Goal: Contribute content: Contribute content

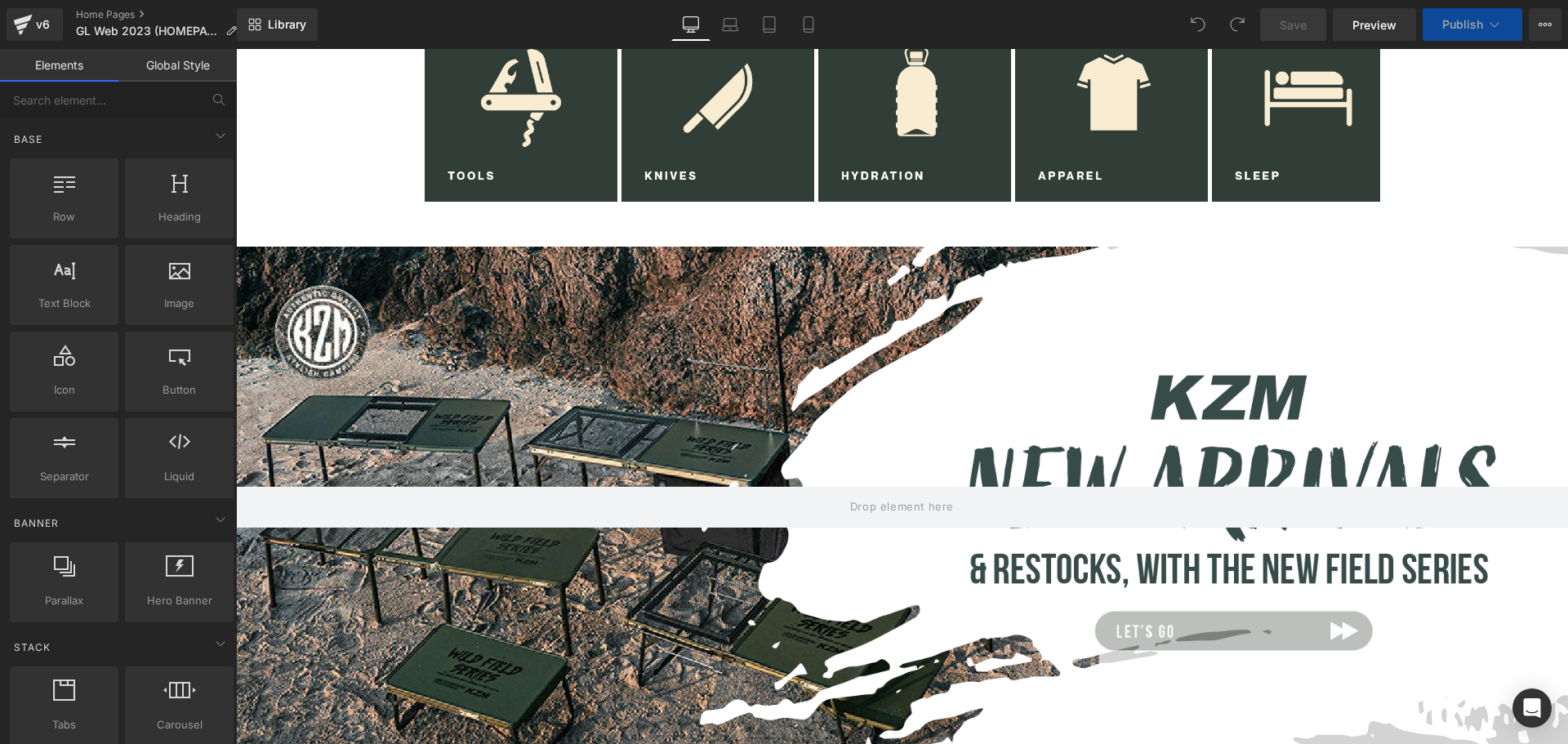
scroll to position [1035, 0]
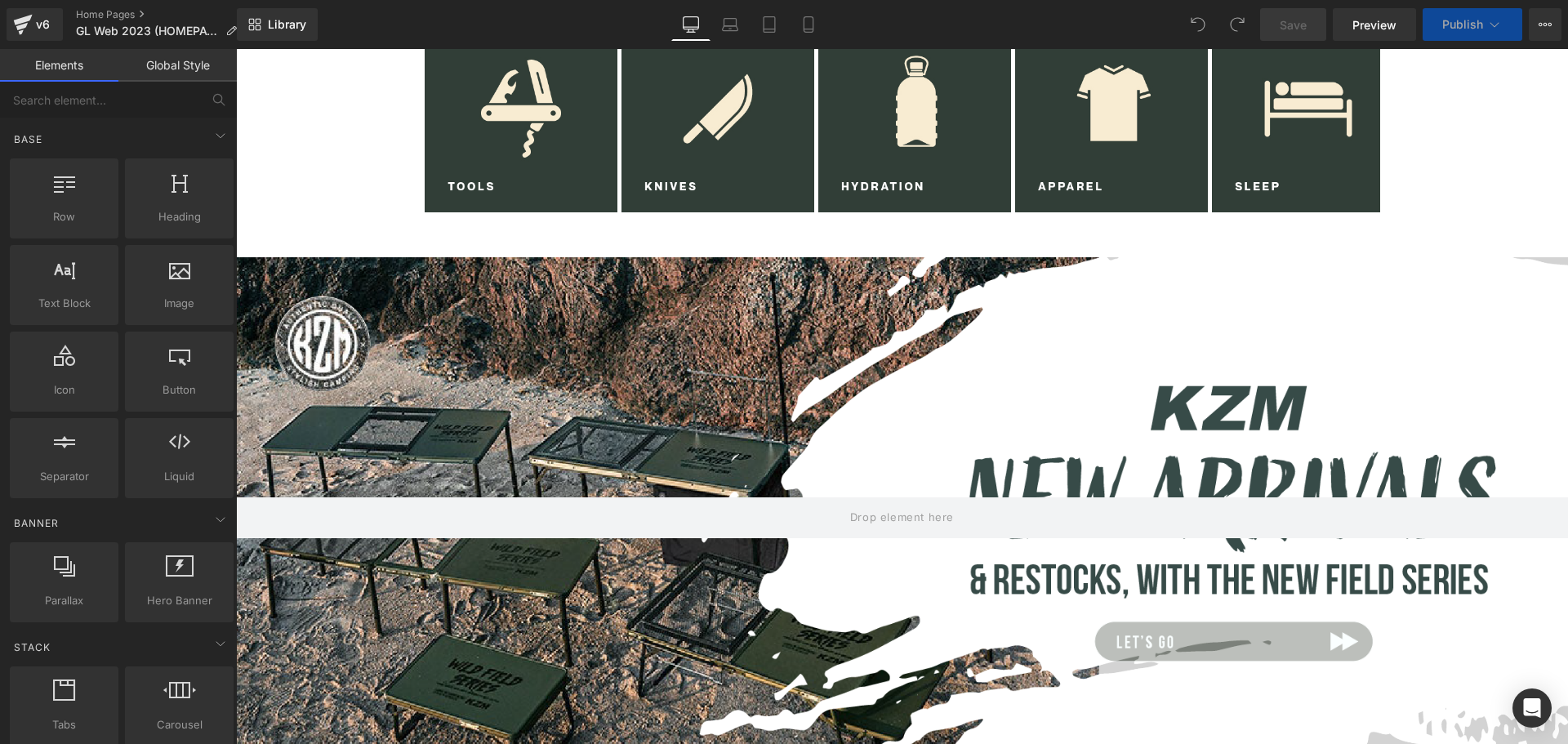
click at [974, 325] on div at bounding box center [902, 518] width 1333 height 521
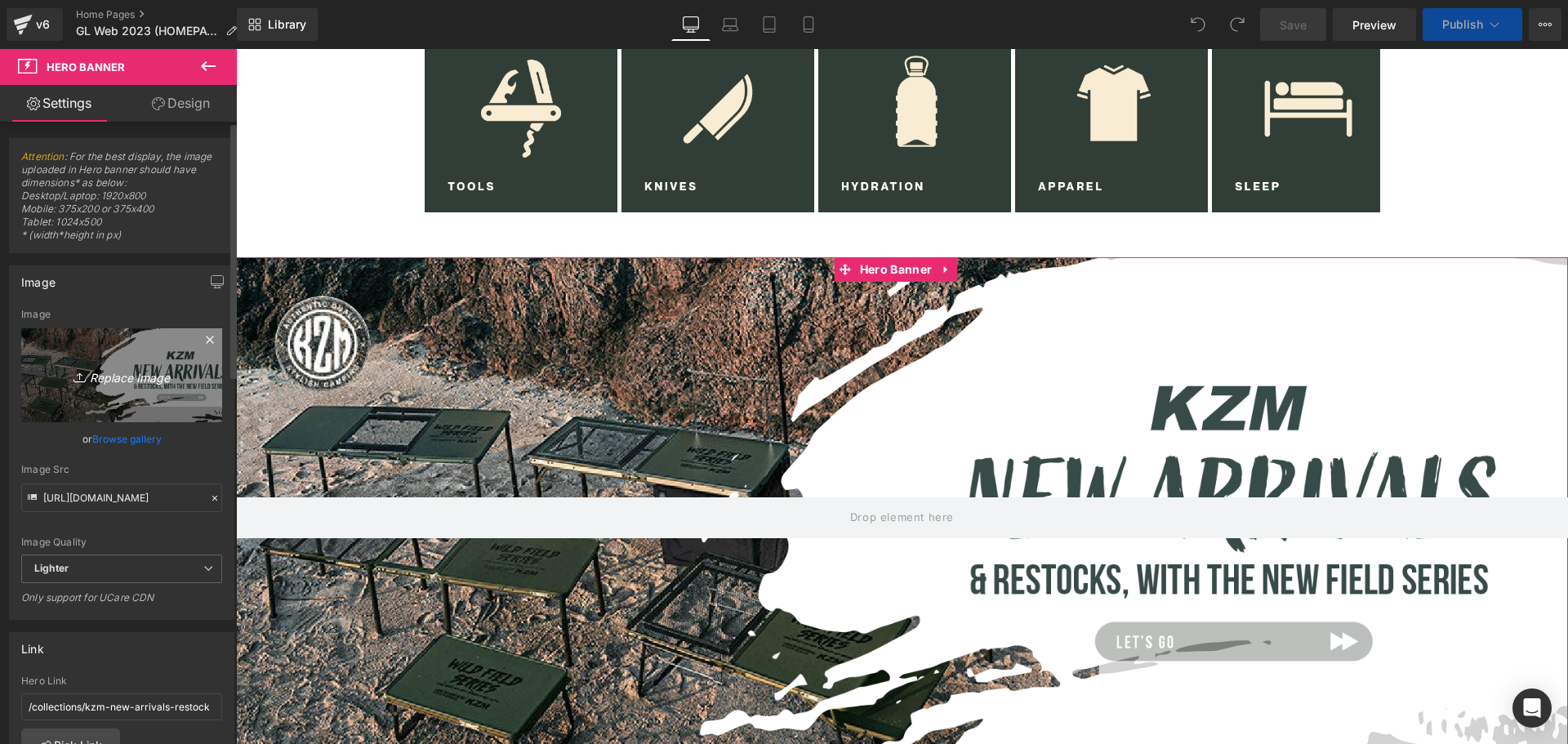
click at [177, 357] on link "Replace Image" at bounding box center [121, 374] width 201 height 94
type input "C:\fakepath\Chakolab web banner.png"
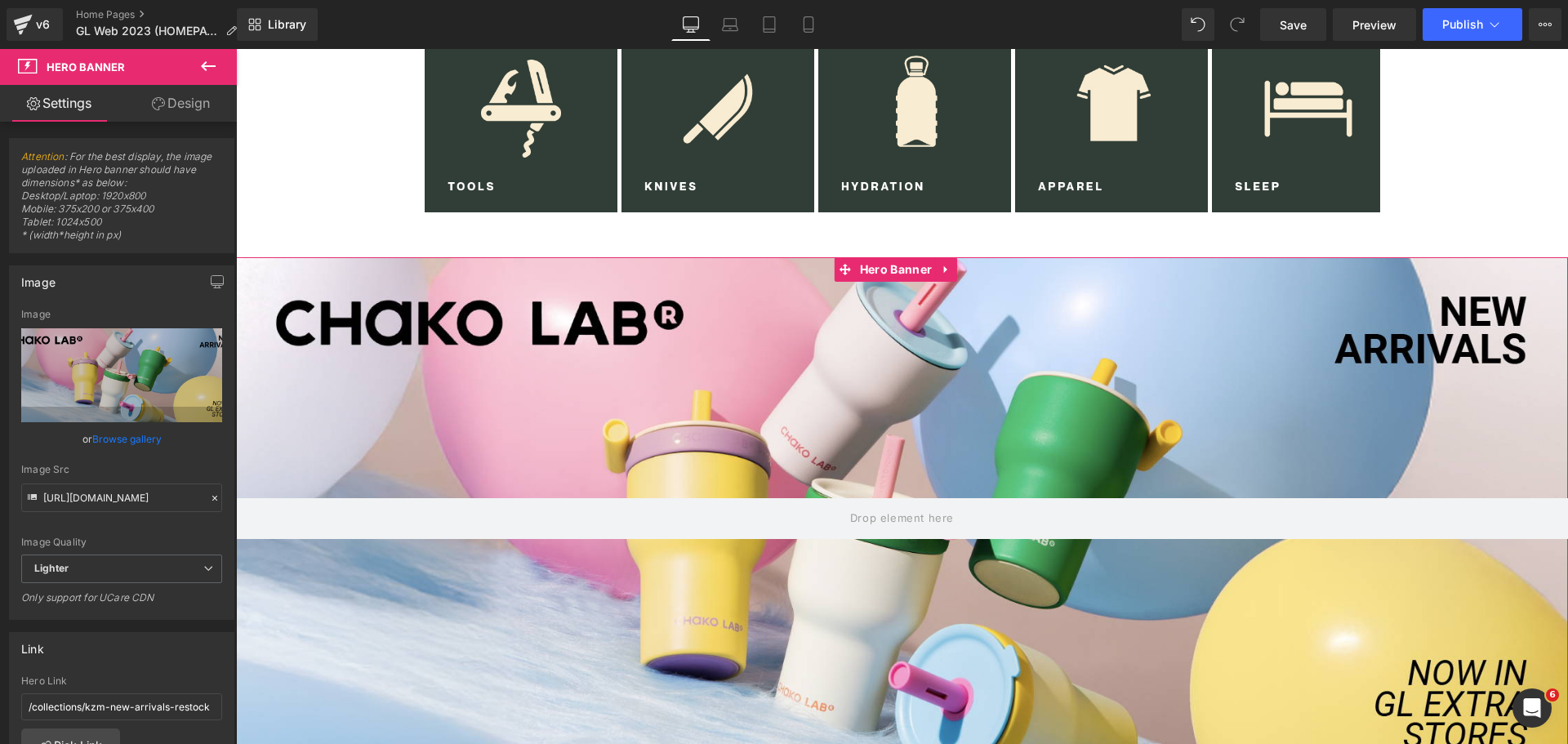
click at [870, 425] on div at bounding box center [902, 519] width 1333 height 522
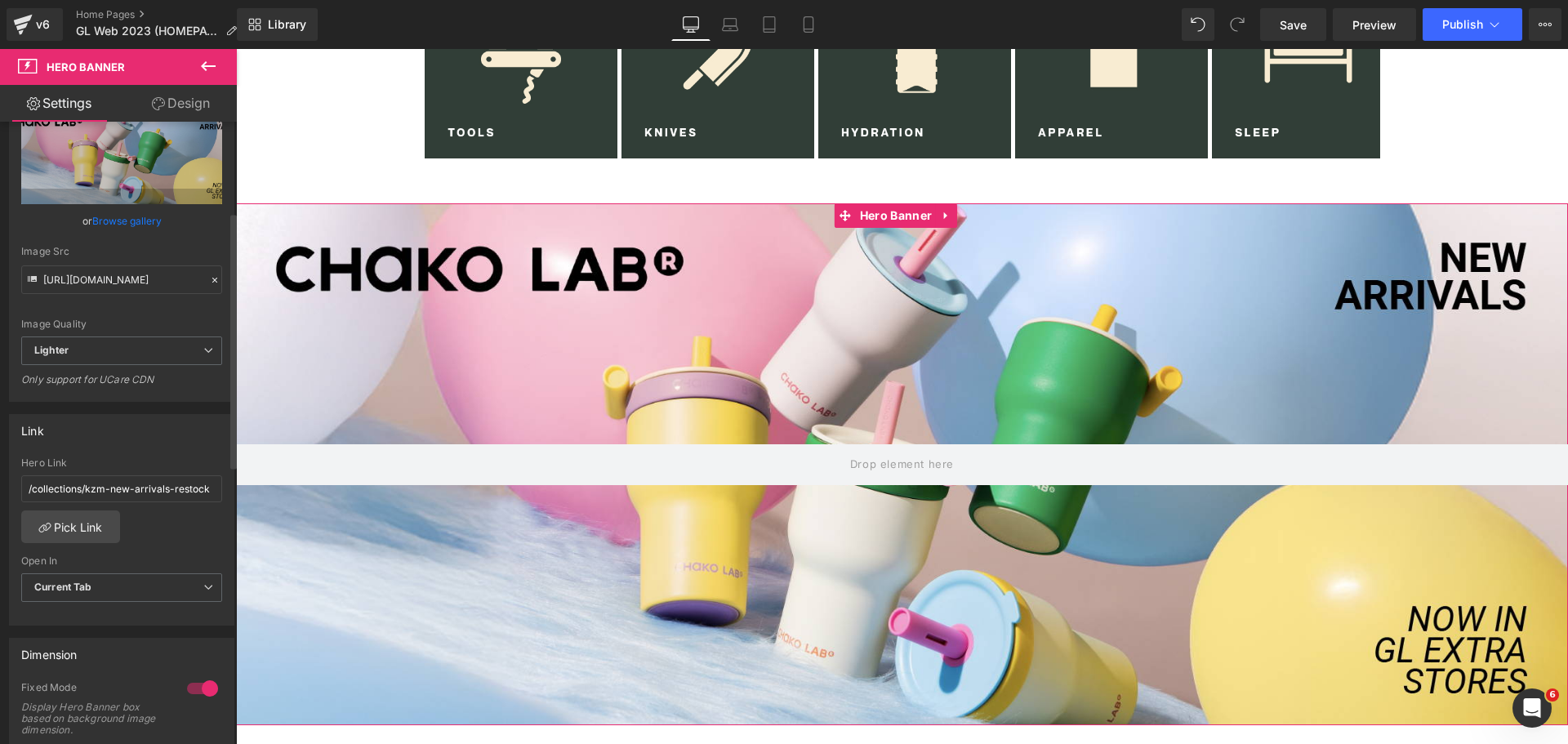
scroll to position [272, 0]
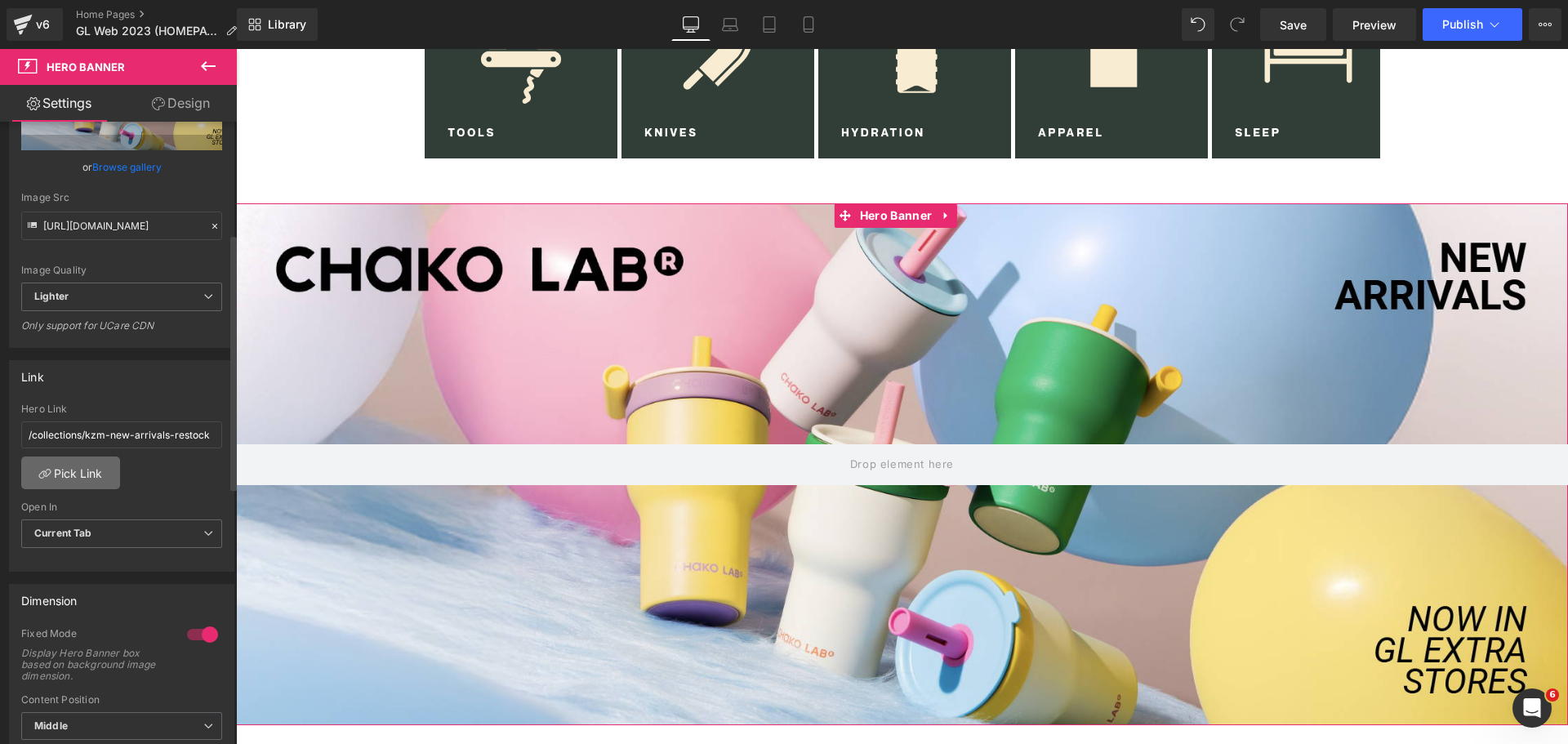
click at [92, 465] on link "Pick Link" at bounding box center [70, 473] width 98 height 33
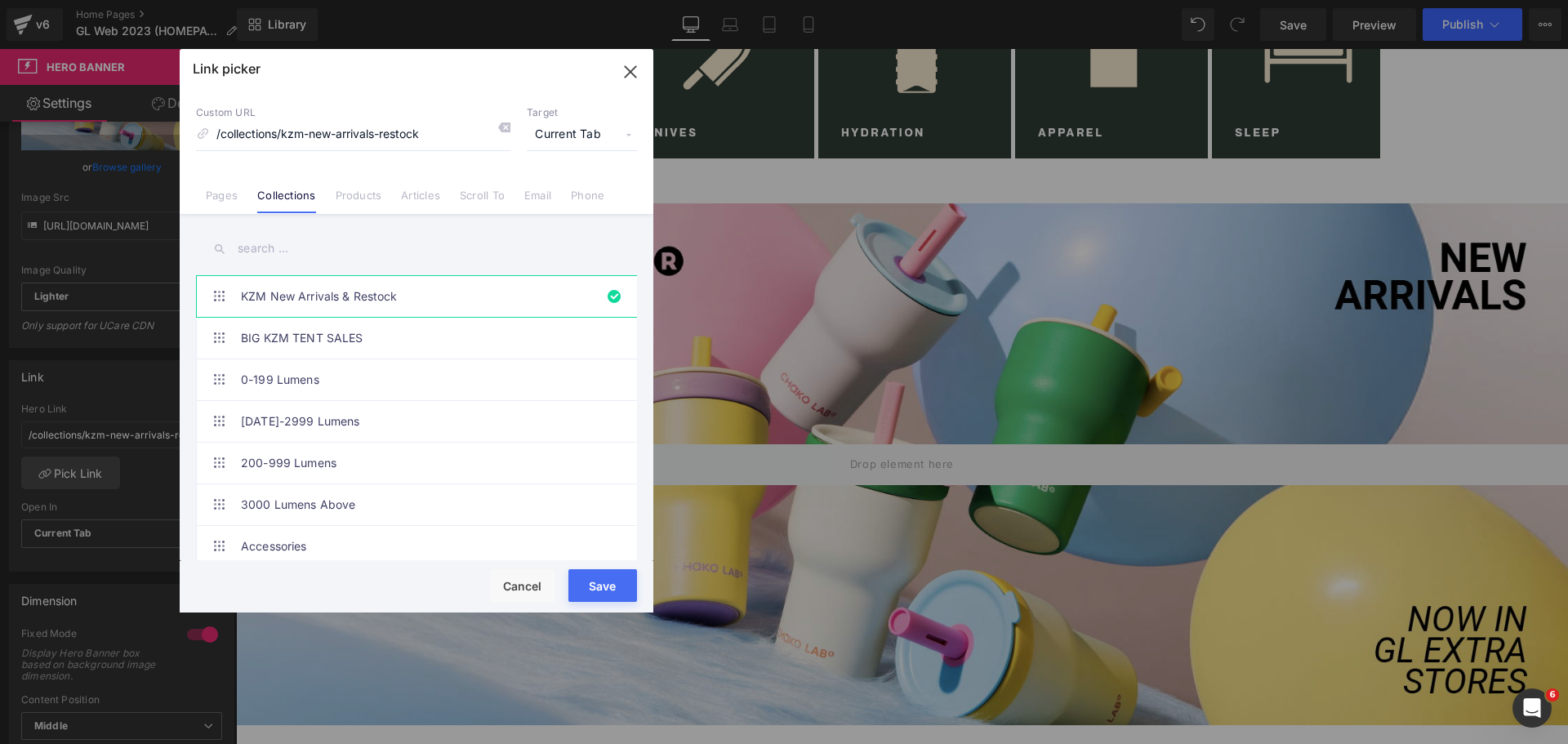
click at [356, 195] on link "Products" at bounding box center [359, 201] width 47 height 25
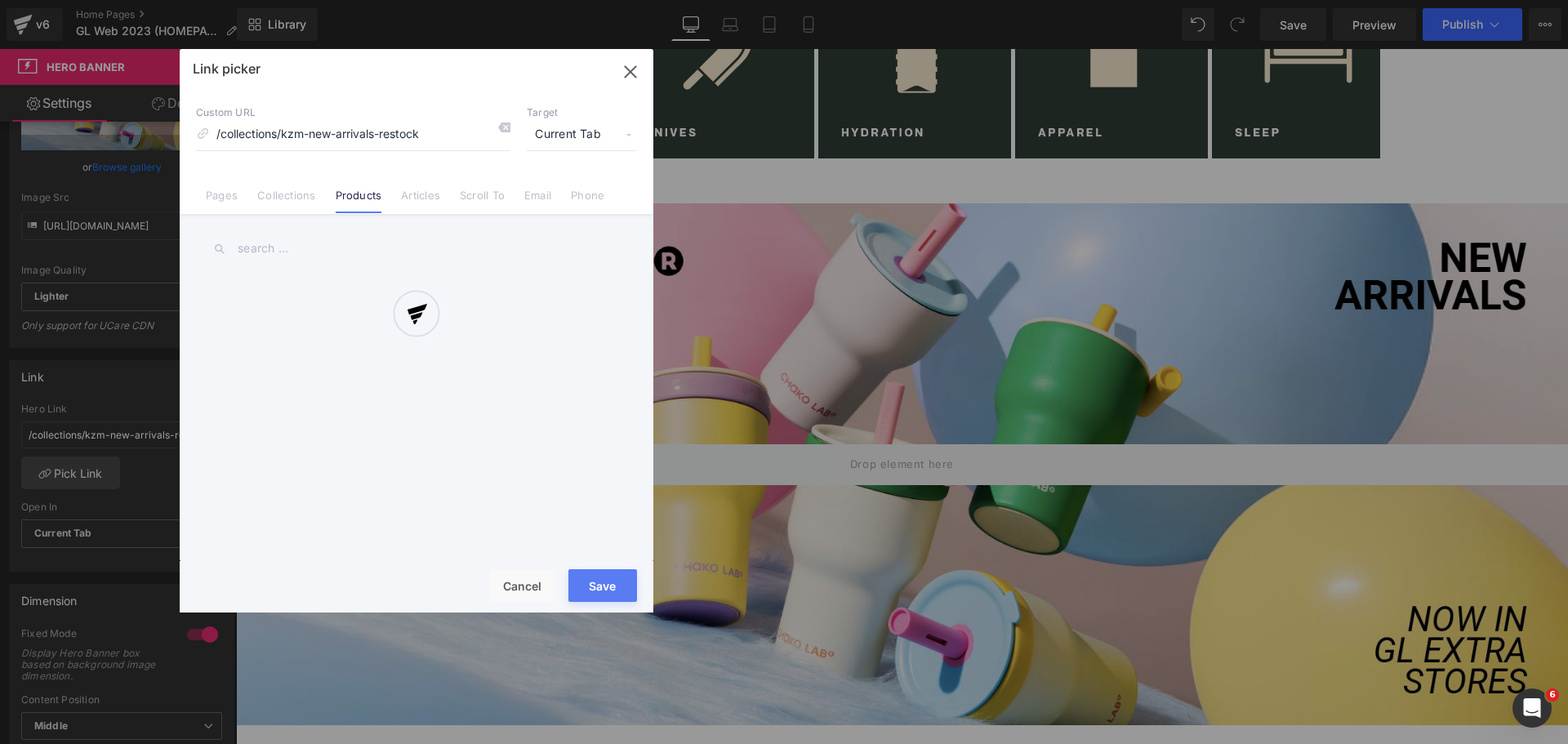
click at [390, 133] on div at bounding box center [416, 330] width 474 height 563
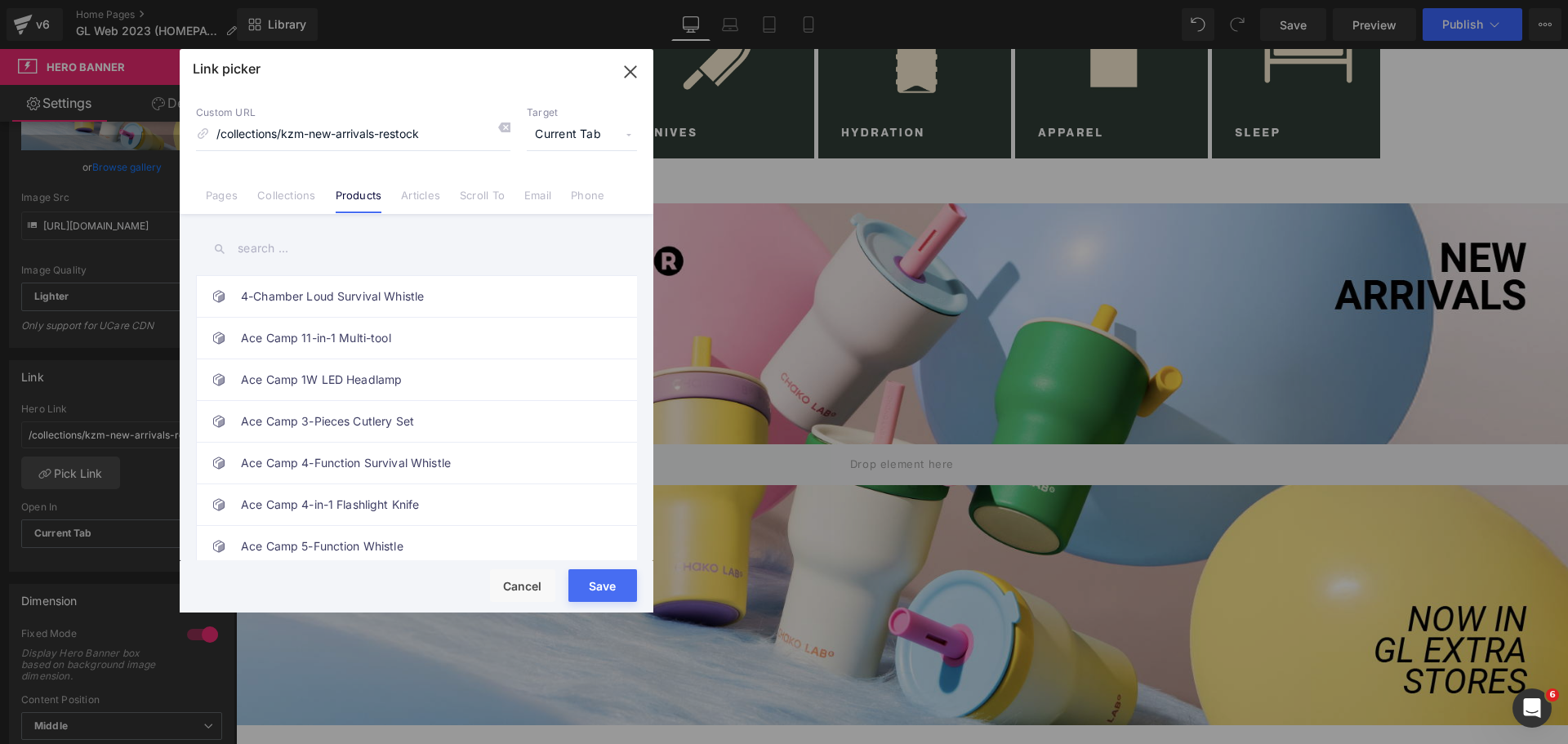
click at [275, 205] on div "Link picker Back to Library Insert Custom URL /collections/kzm-new-arrivals-res…" at bounding box center [416, 330] width 474 height 563
click at [297, 240] on input "text" at bounding box center [416, 248] width 441 height 37
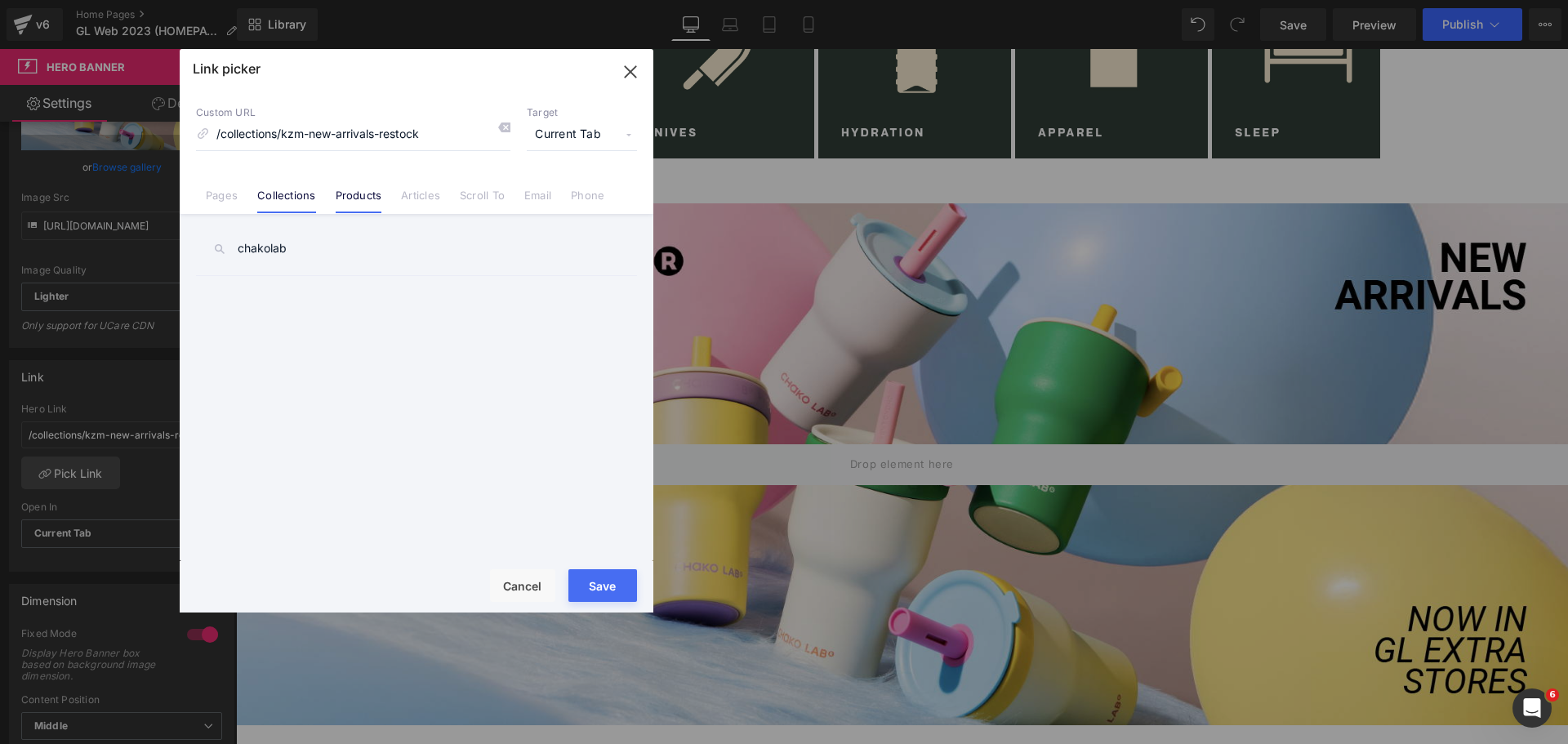
click at [296, 198] on link "Collections" at bounding box center [286, 201] width 58 height 25
click at [310, 250] on input "chakolab" at bounding box center [416, 248] width 441 height 37
type input "chako"
click at [342, 294] on link "CHAKO LAB" at bounding box center [420, 296] width 360 height 41
click at [618, 580] on button "Save" at bounding box center [602, 585] width 69 height 33
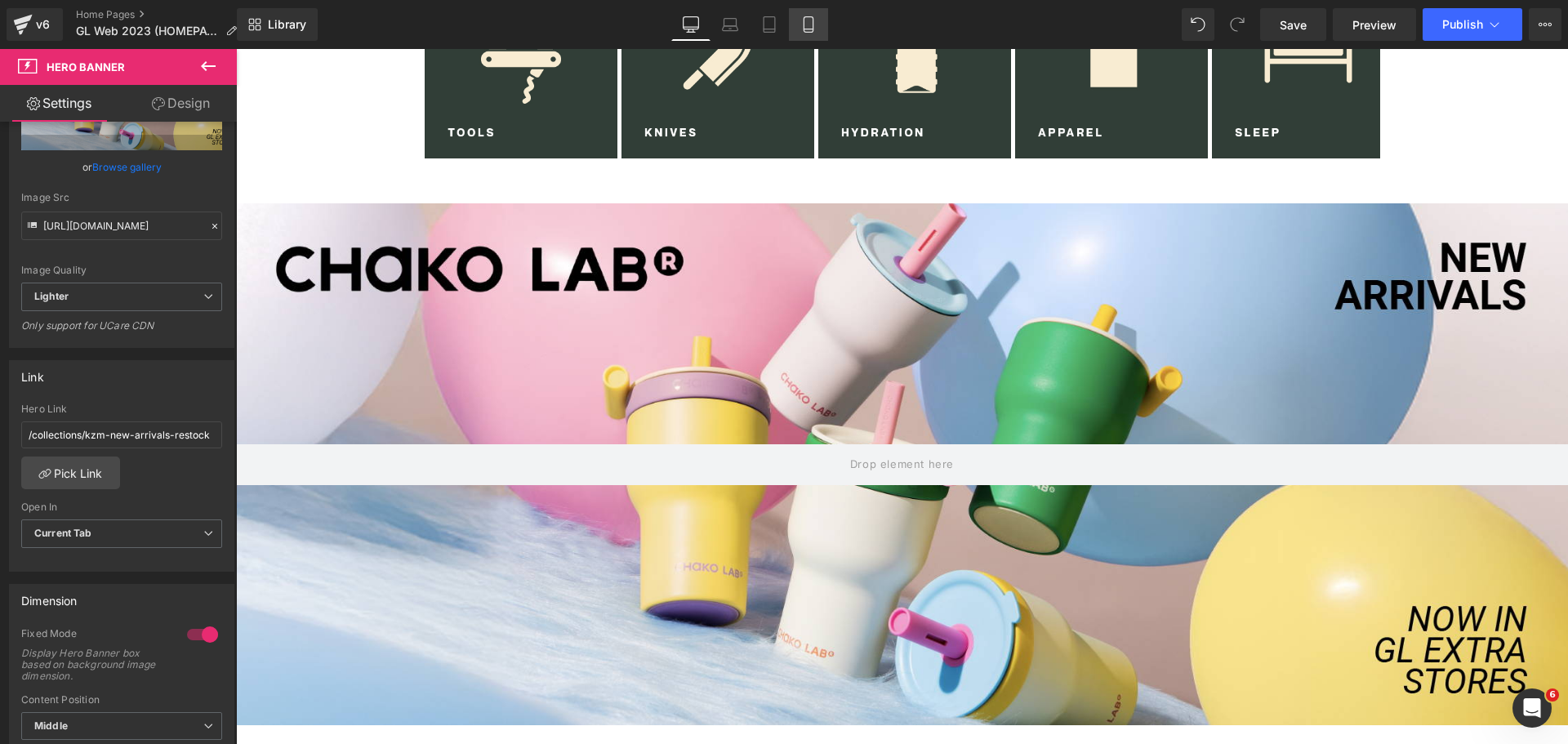
click at [813, 25] on icon at bounding box center [809, 24] width 16 height 16
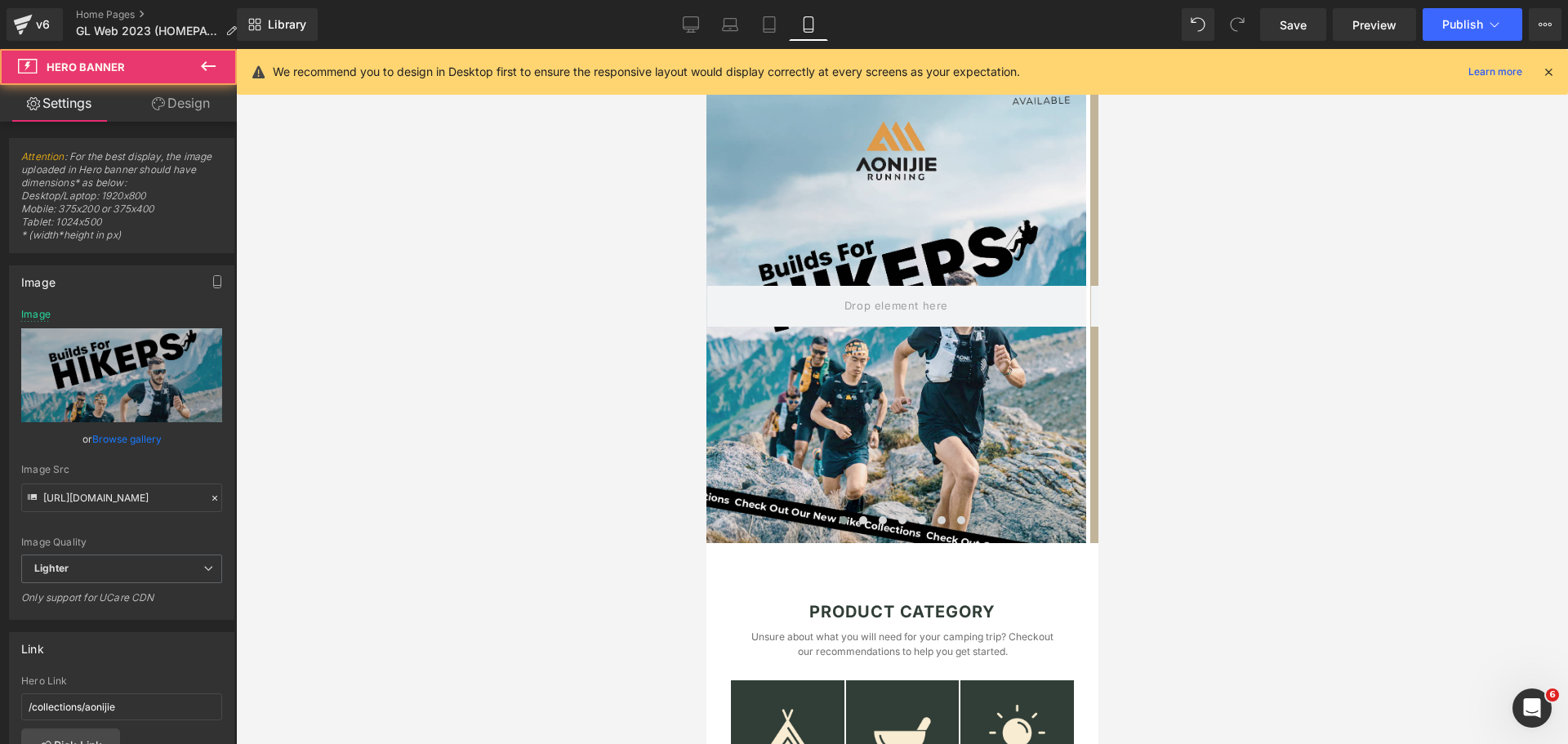
click at [913, 223] on div at bounding box center [895, 306] width 380 height 475
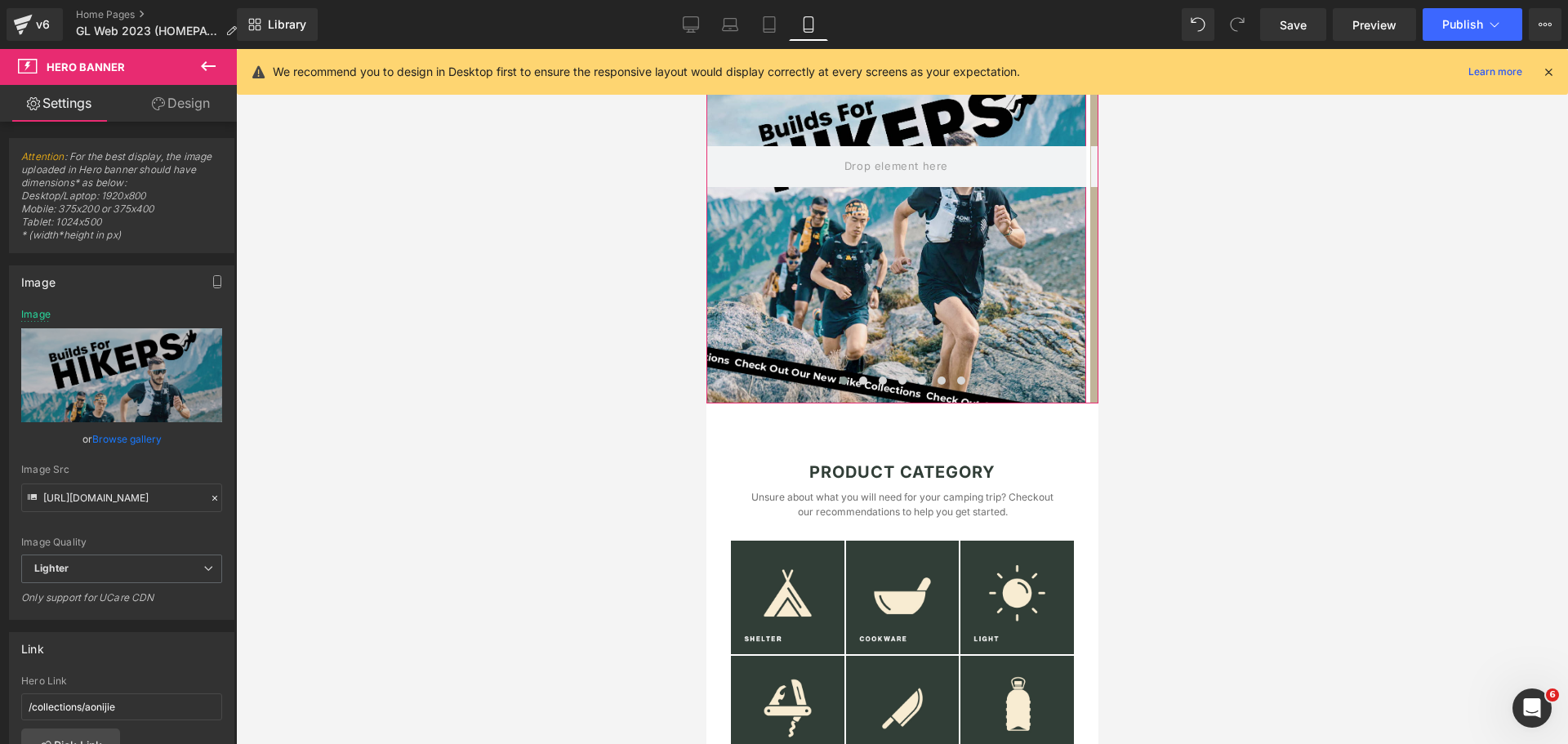
scroll to position [504, 0]
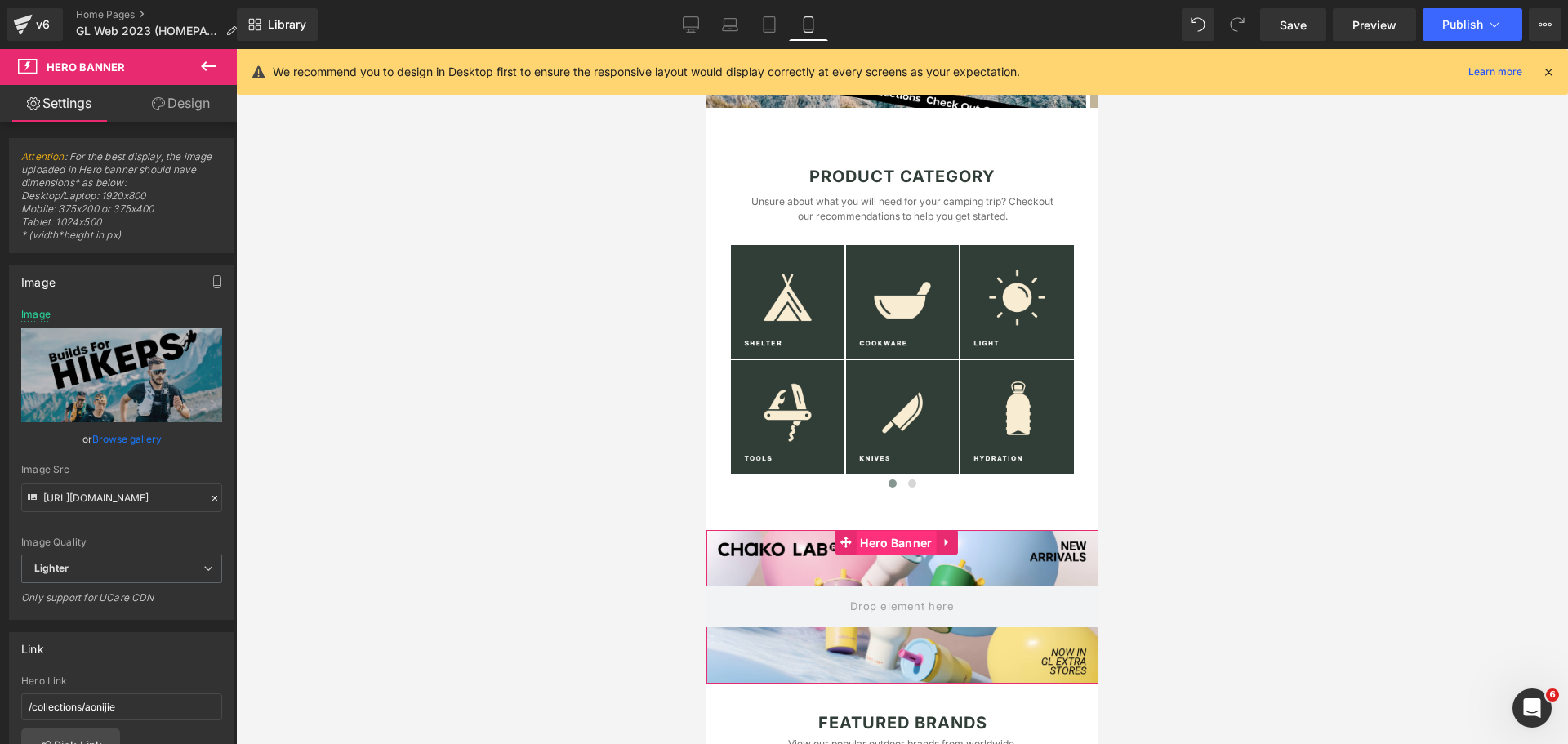
click at [870, 555] on span "Hero Banner" at bounding box center [895, 542] width 80 height 25
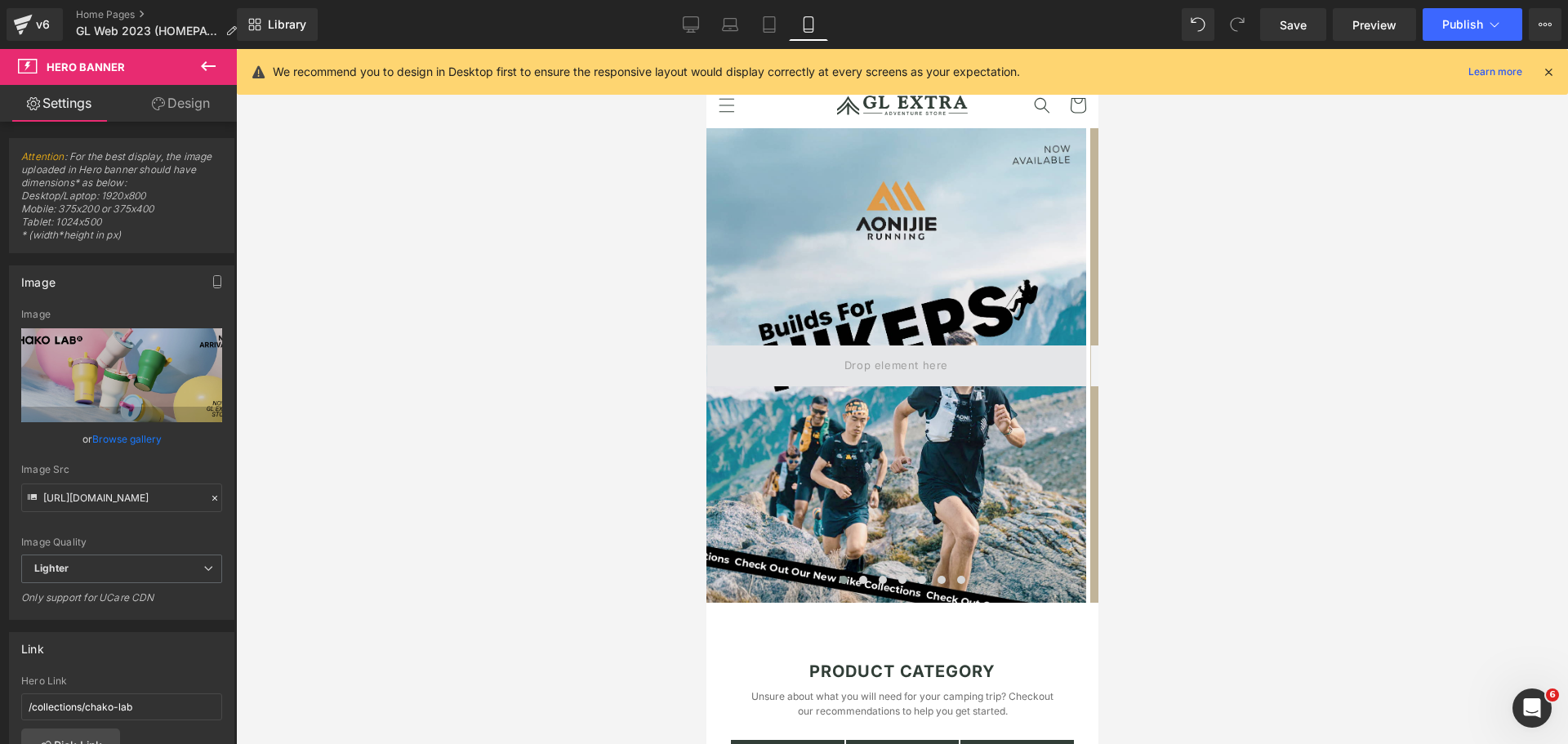
scroll to position [0, 0]
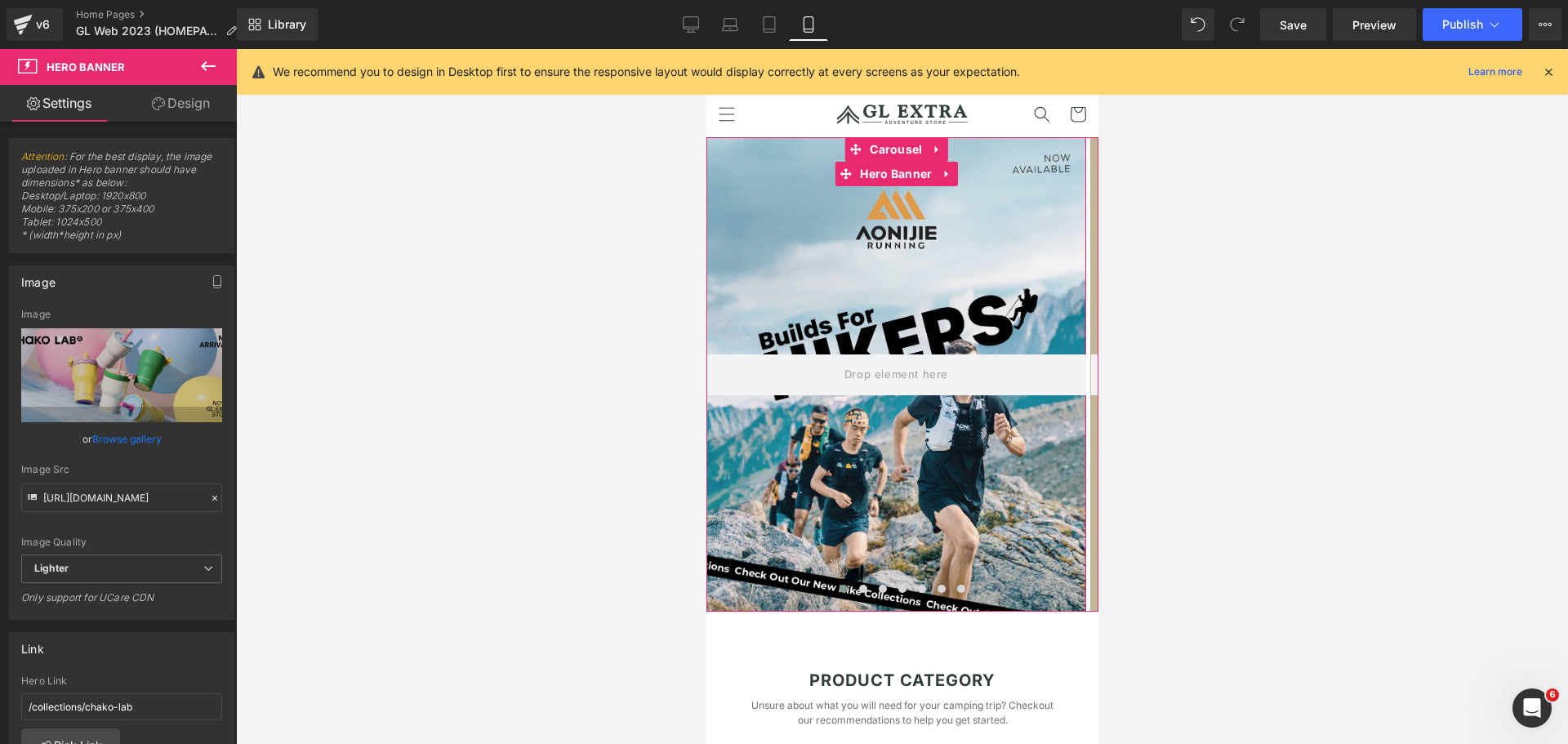
click at [920, 294] on div at bounding box center [895, 374] width 380 height 475
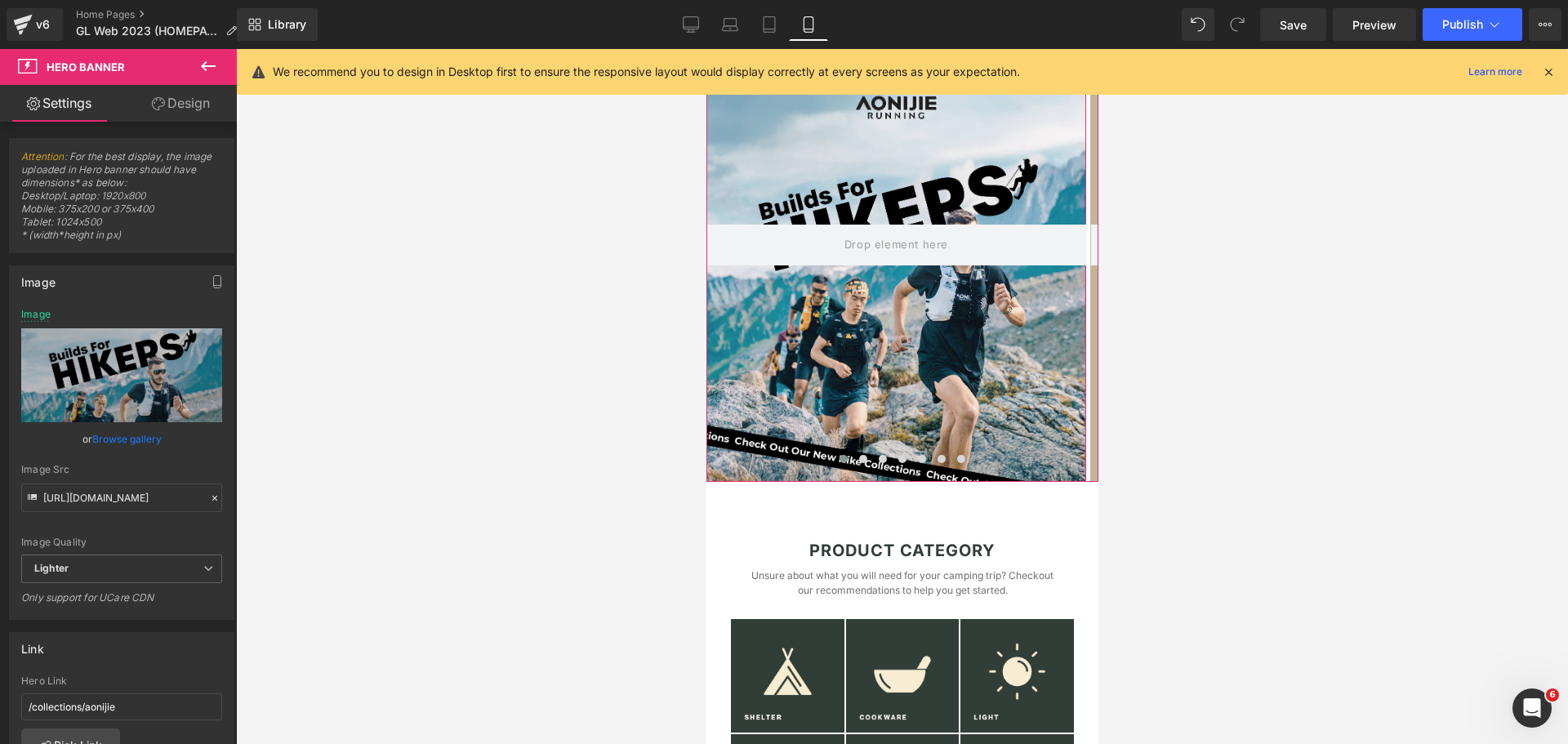
scroll to position [544, 0]
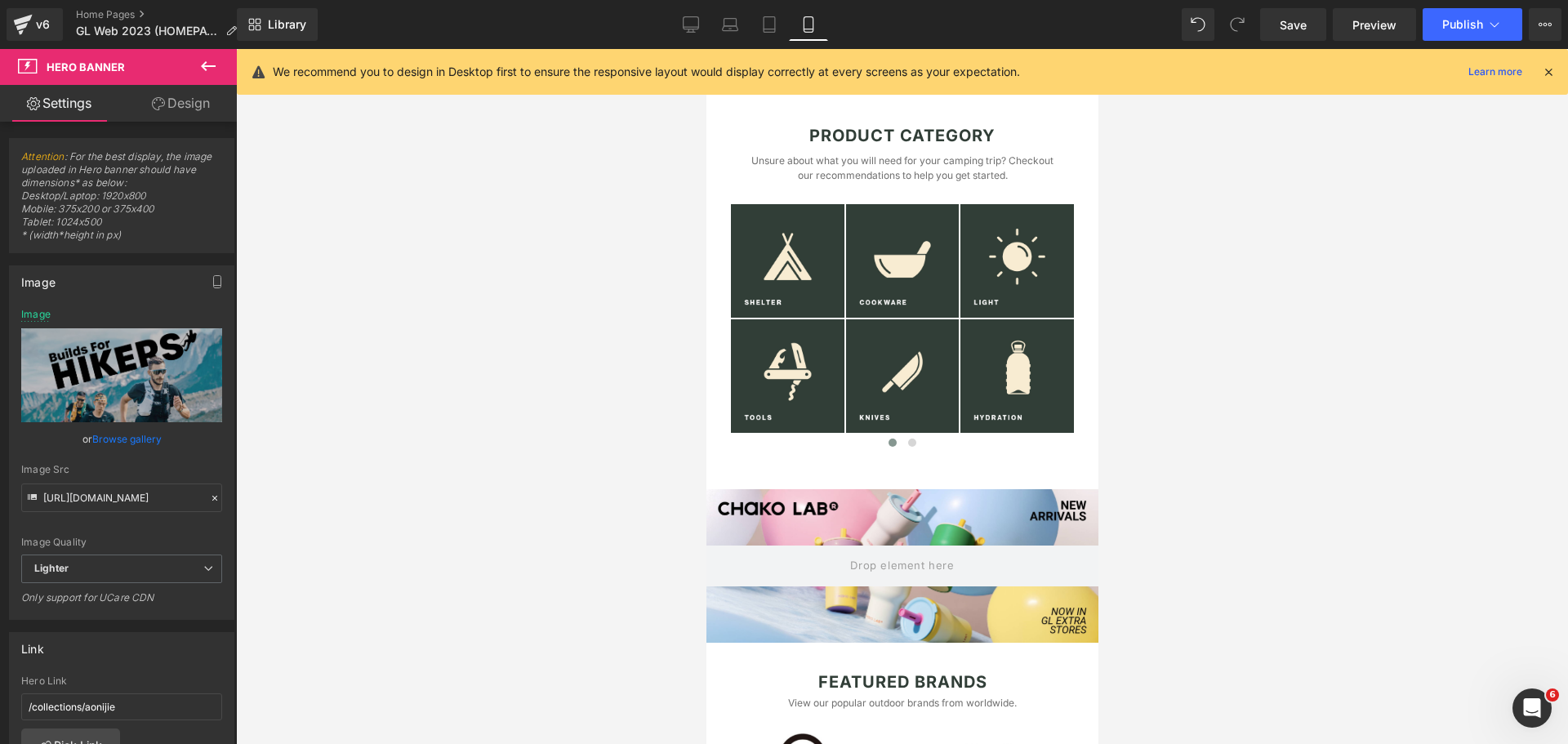
click at [1358, 470] on div at bounding box center [902, 396] width 1333 height 695
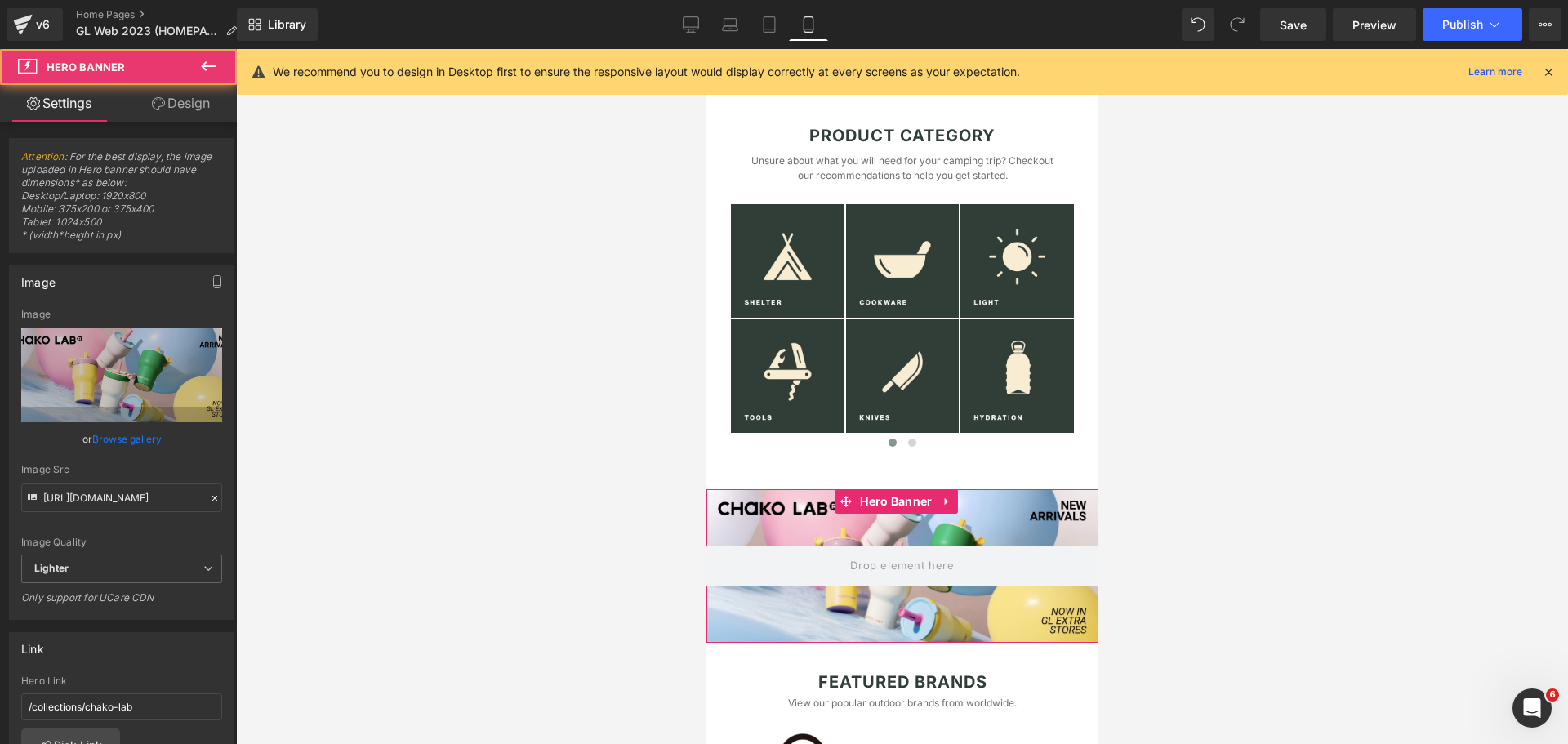
click at [946, 533] on div at bounding box center [901, 565] width 392 height 154
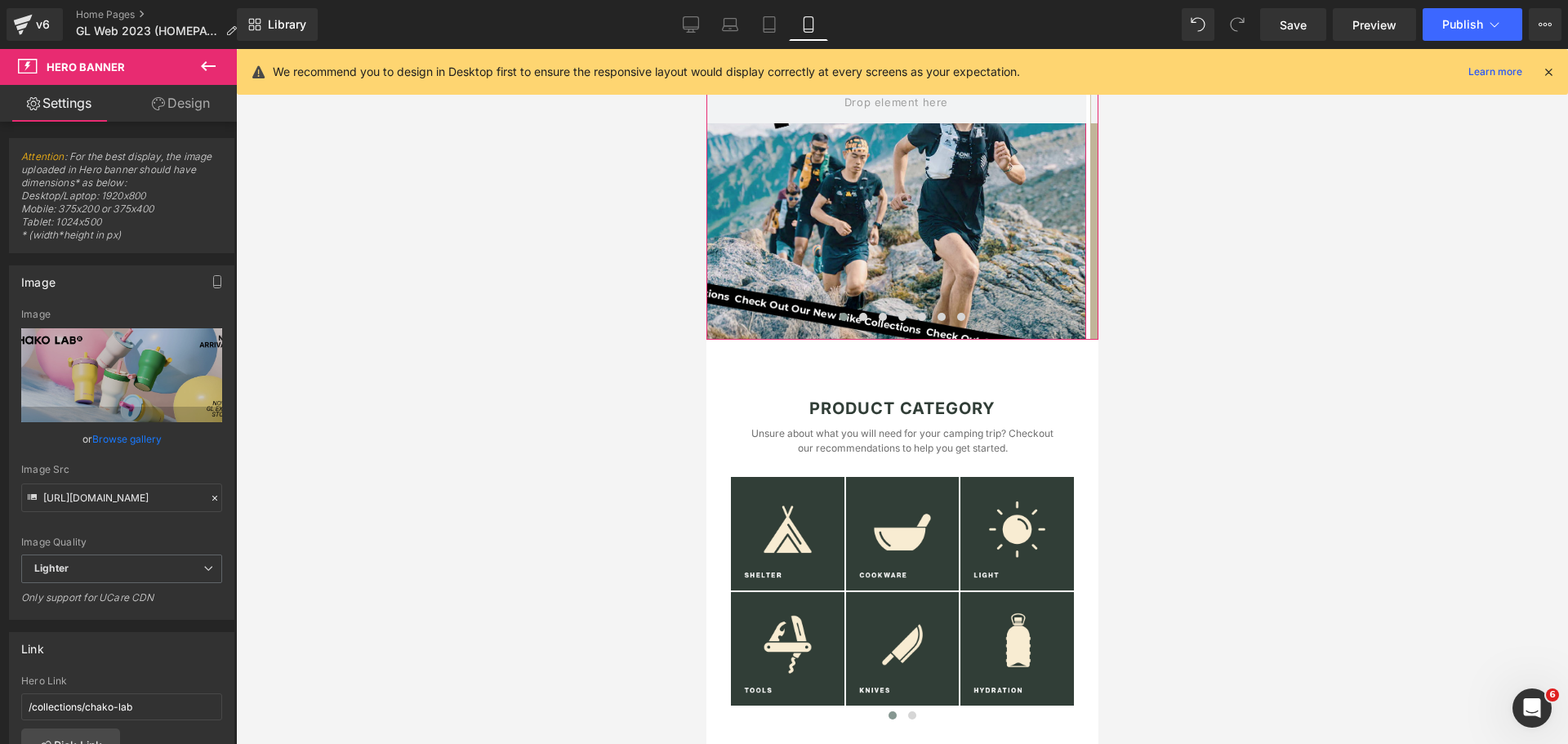
click at [921, 224] on div at bounding box center [895, 102] width 380 height 475
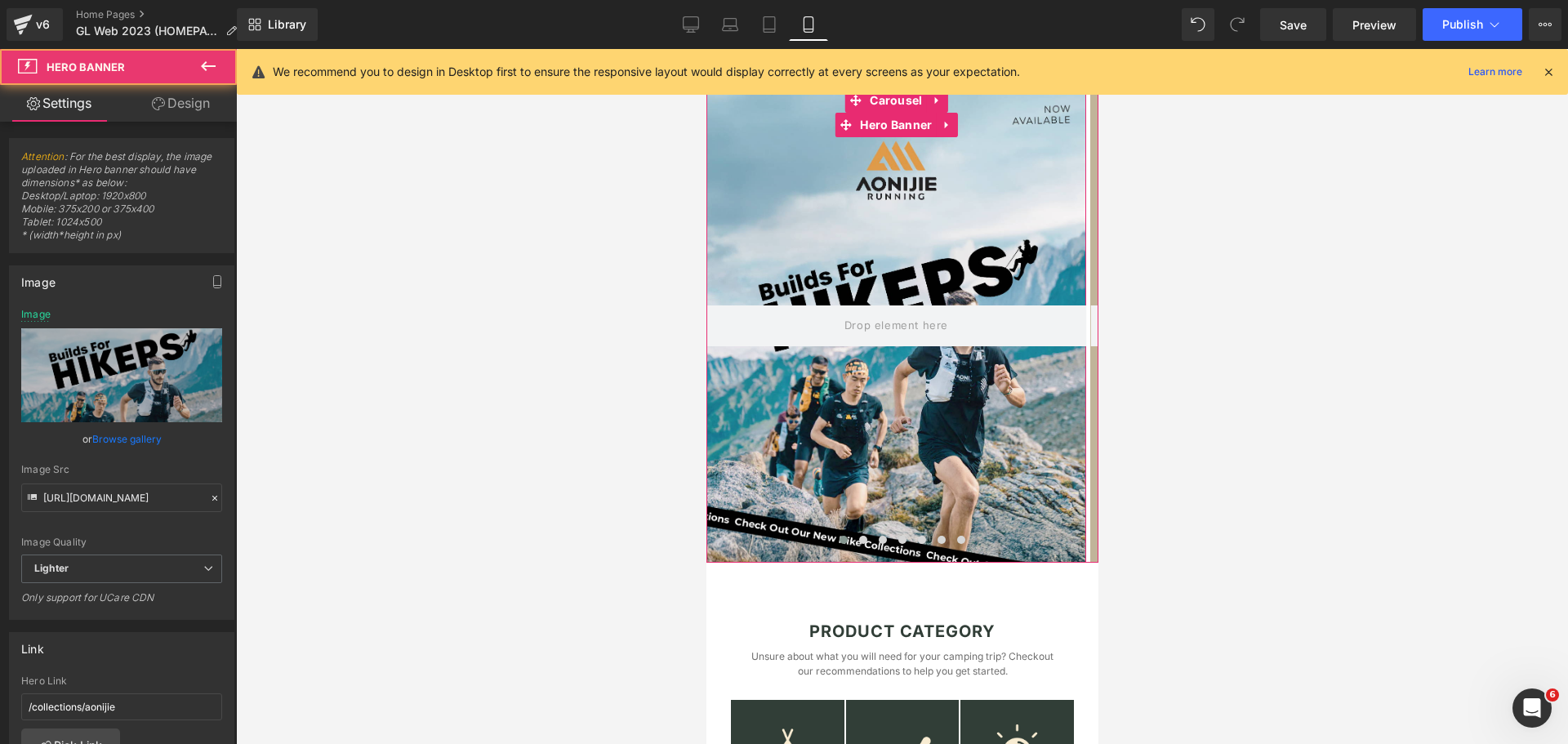
scroll to position [0, 0]
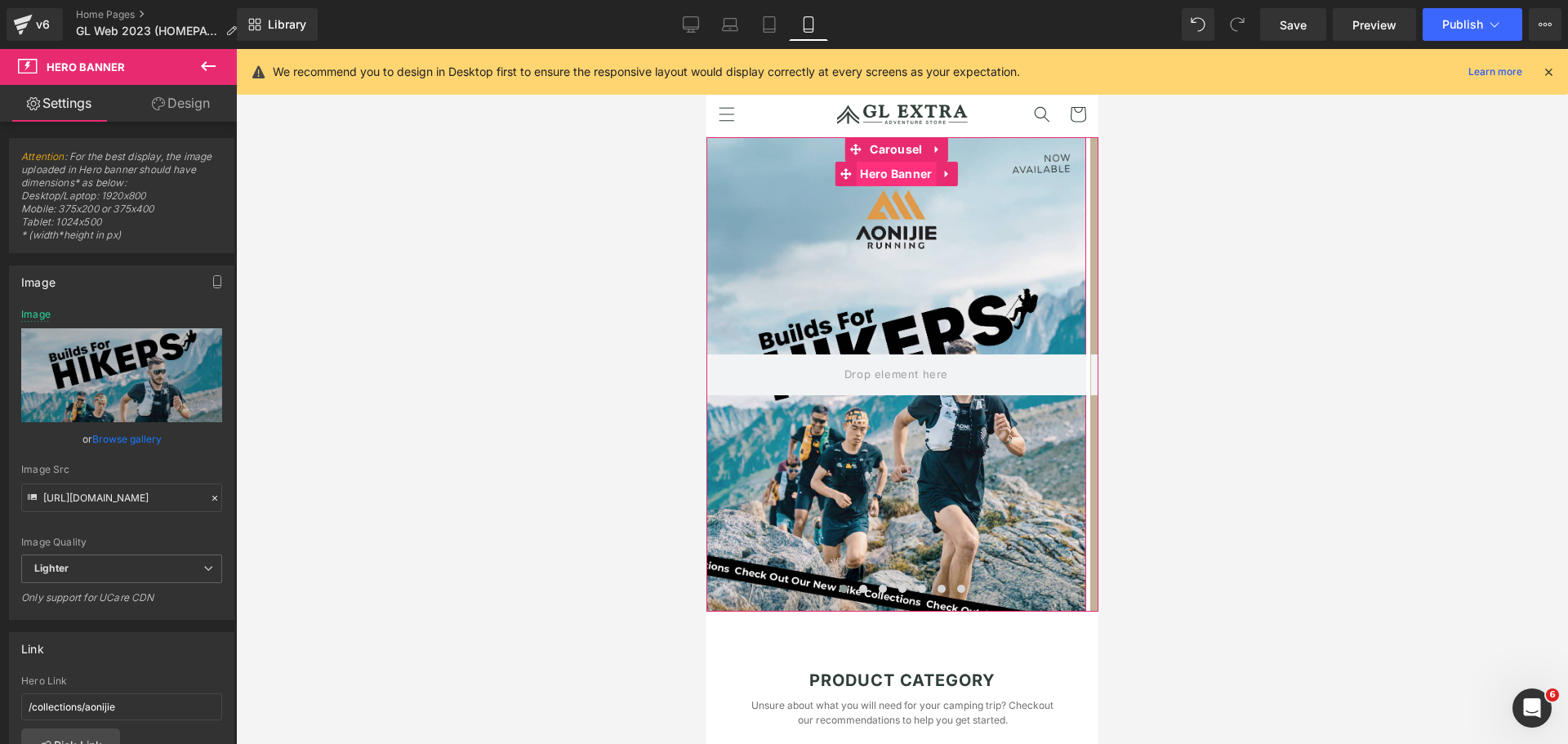
click at [899, 186] on span "Hero Banner" at bounding box center [895, 174] width 80 height 25
click at [948, 181] on icon at bounding box center [947, 174] width 12 height 12
click at [933, 180] on icon at bounding box center [936, 174] width 12 height 12
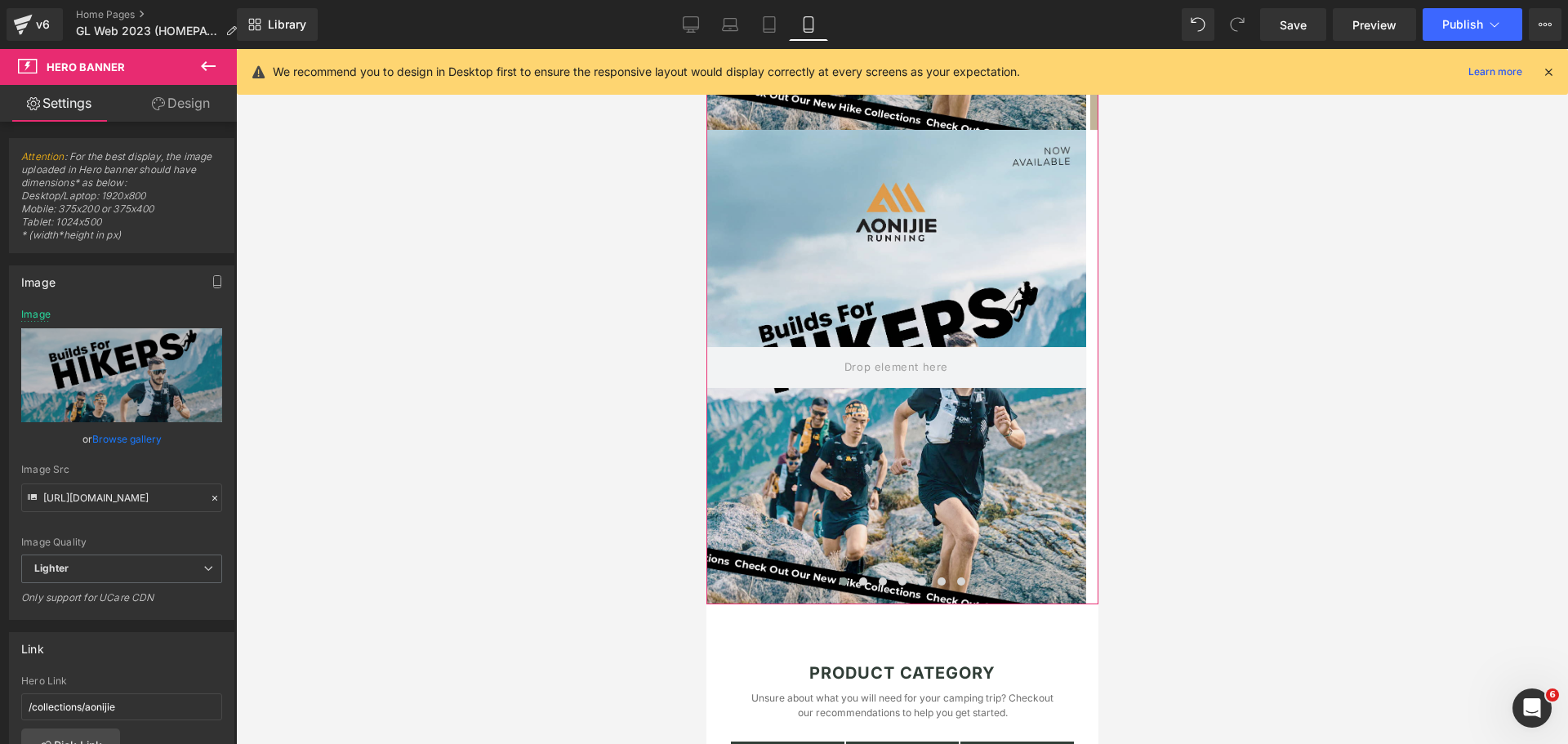
click at [932, 425] on div at bounding box center [895, 368] width 380 height 475
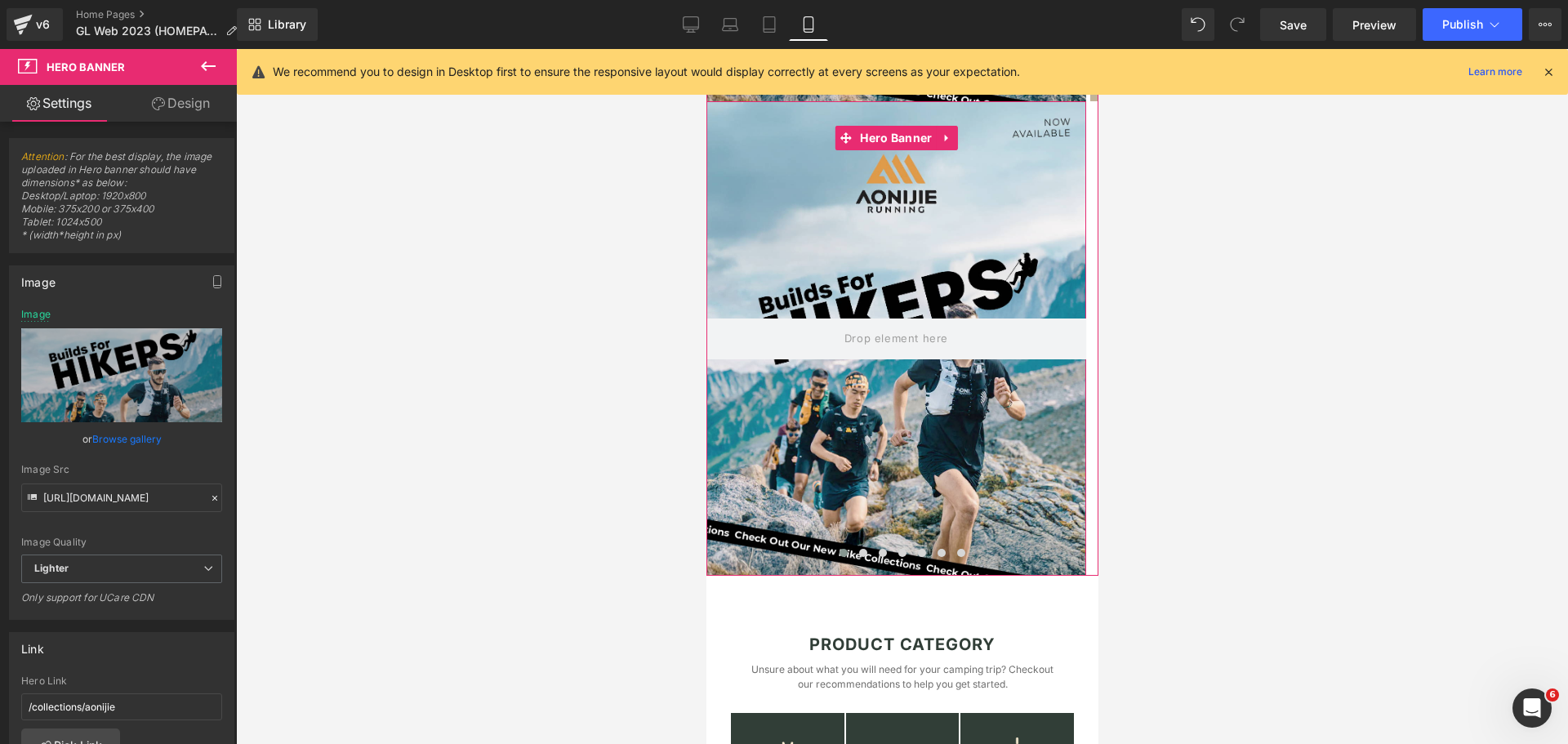
drag, startPoint x: 926, startPoint y: 246, endPoint x: 928, endPoint y: 303, distance: 57.0
click at [928, 303] on div at bounding box center [895, 339] width 380 height 475
click at [948, 144] on icon at bounding box center [947, 138] width 12 height 12
click at [954, 144] on icon at bounding box center [958, 138] width 12 height 12
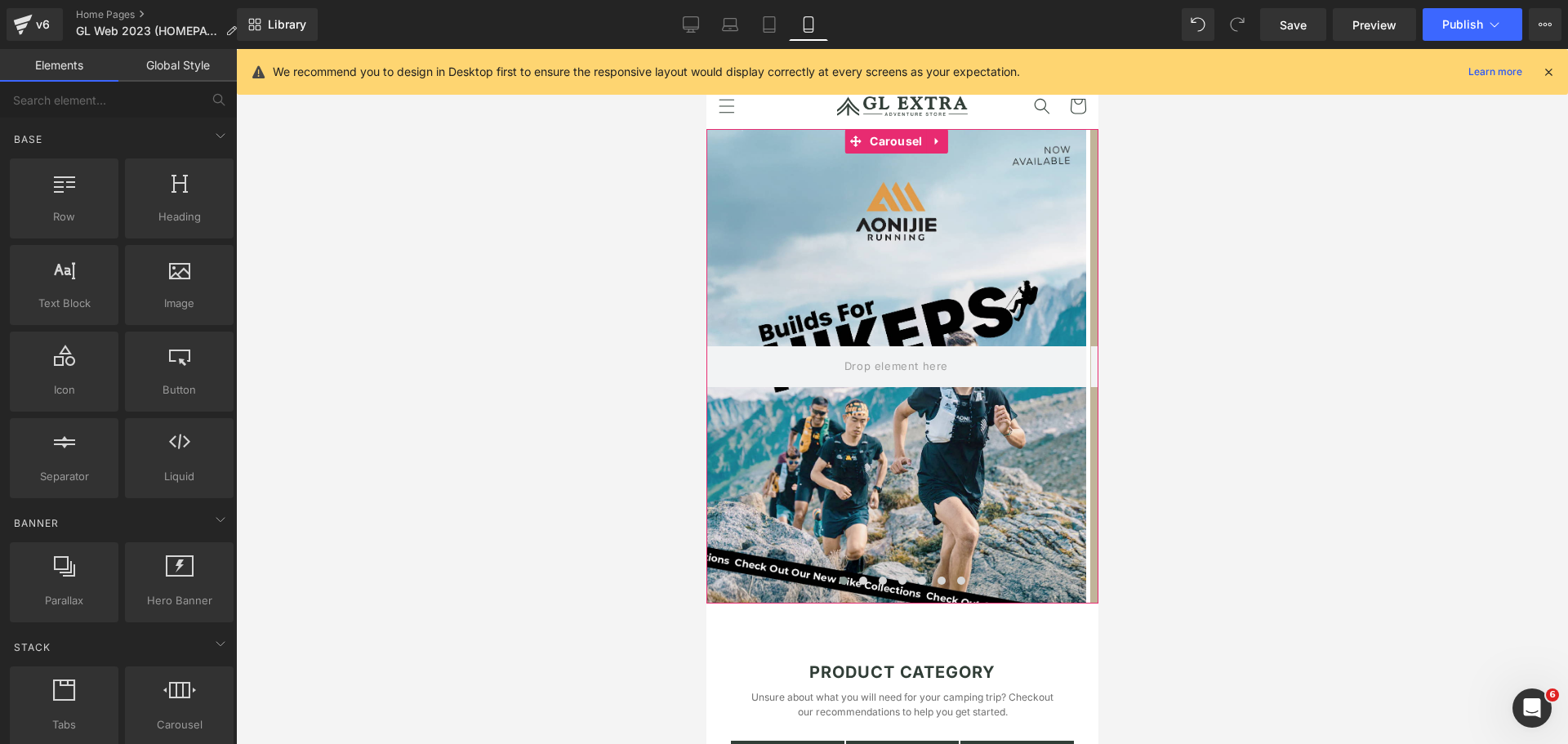
scroll to position [0, 0]
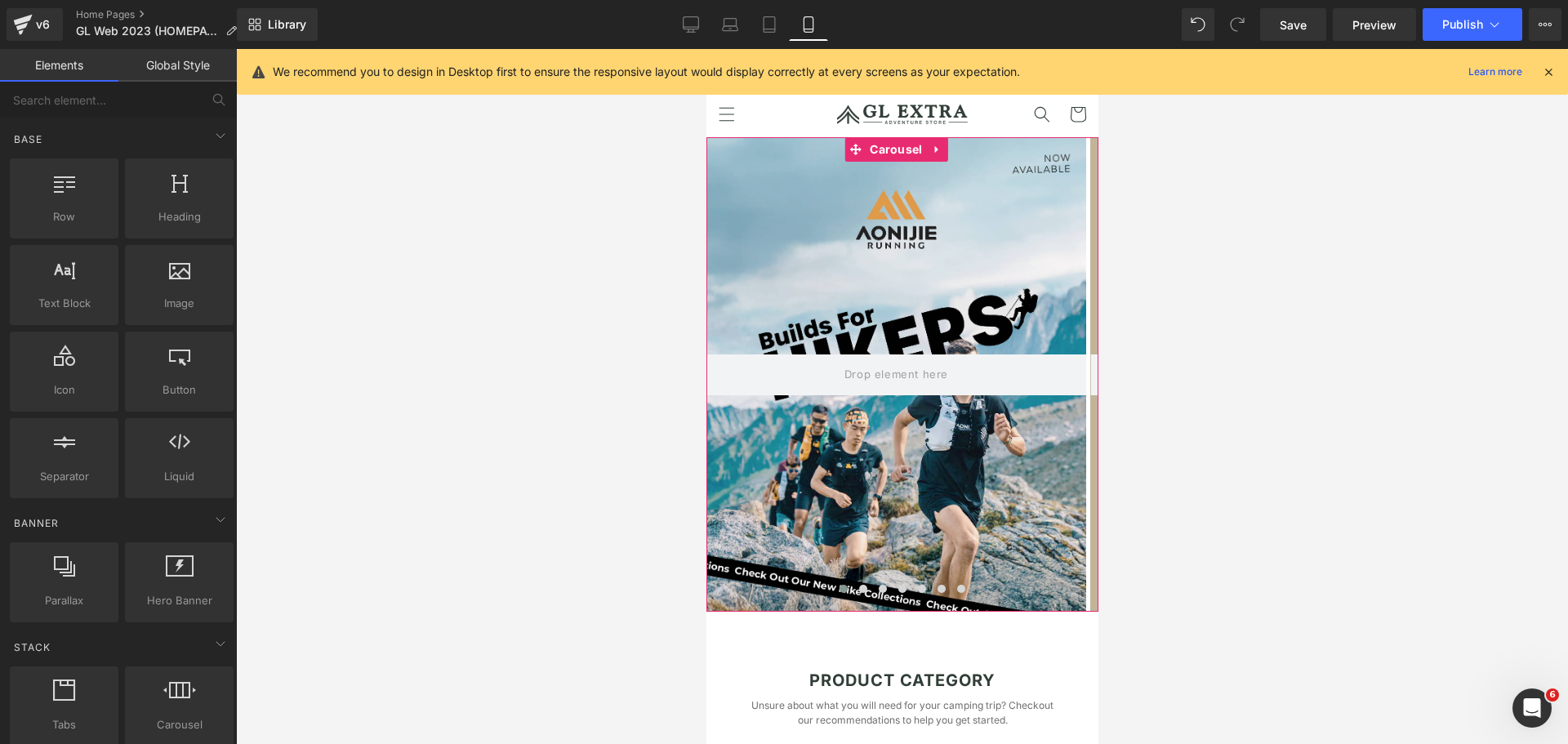
click at [897, 297] on div at bounding box center [895, 374] width 380 height 475
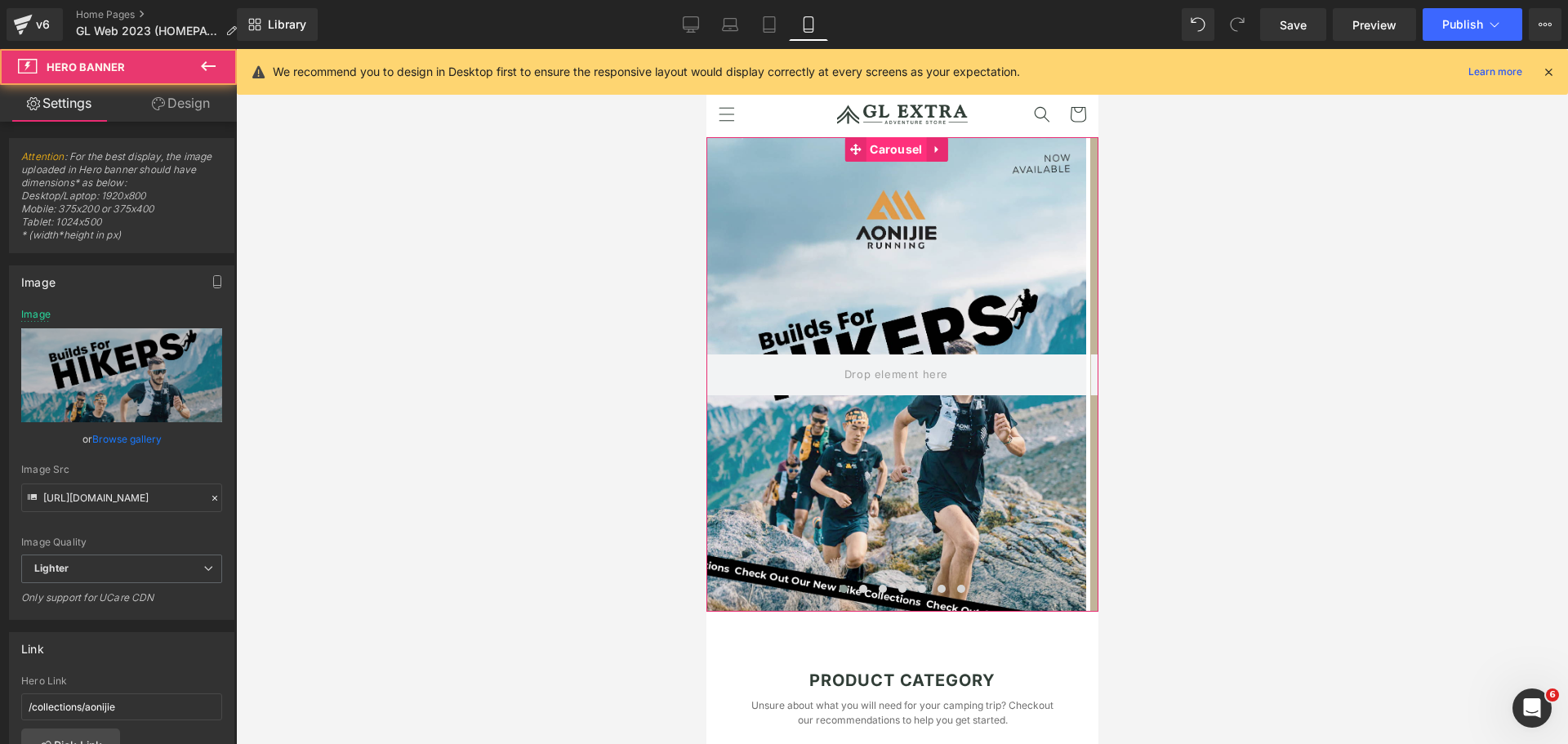
click at [895, 153] on span "Carousel" at bounding box center [895, 149] width 61 height 25
click at [888, 215] on div at bounding box center [895, 374] width 380 height 475
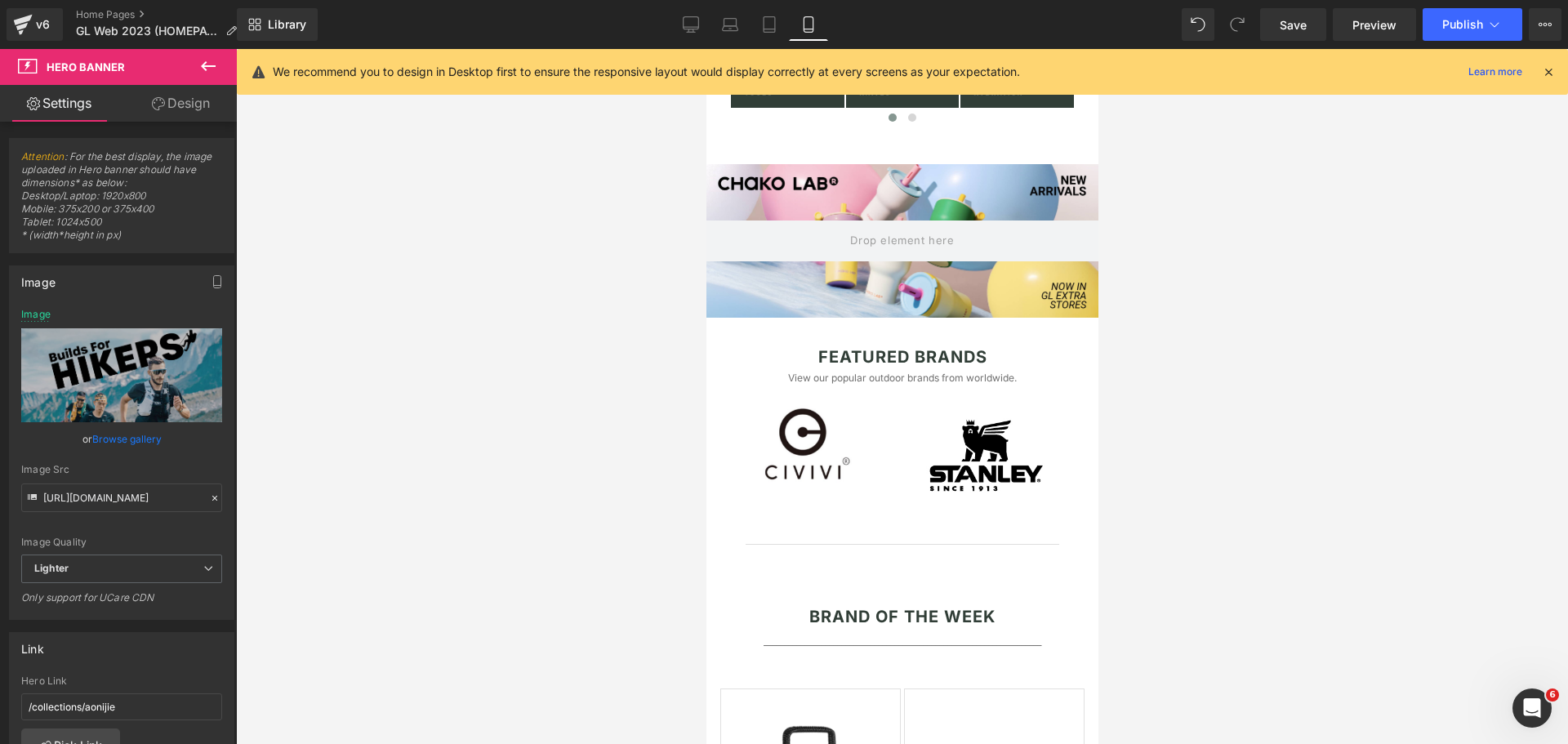
scroll to position [817, 0]
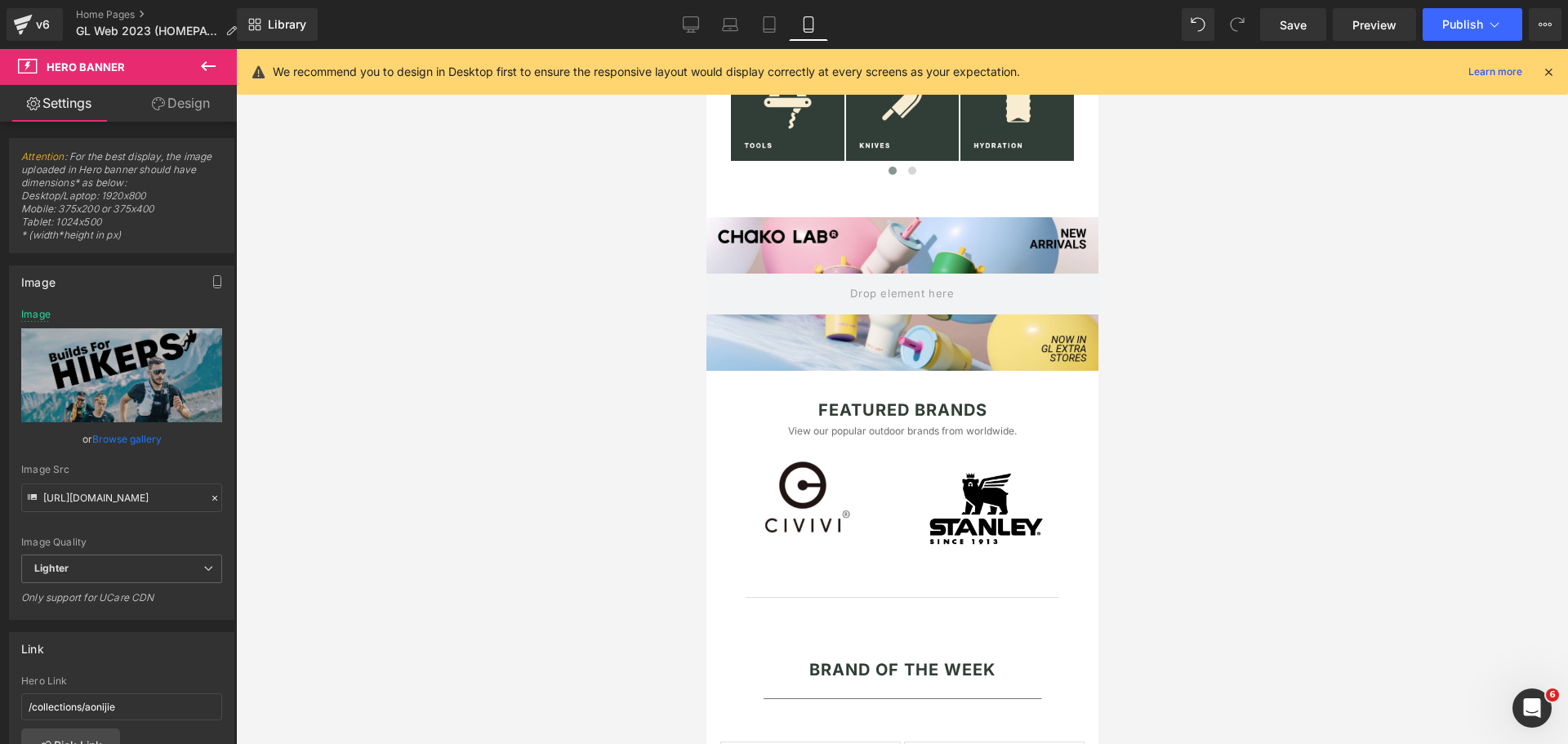
click at [886, 272] on div at bounding box center [901, 294] width 392 height 154
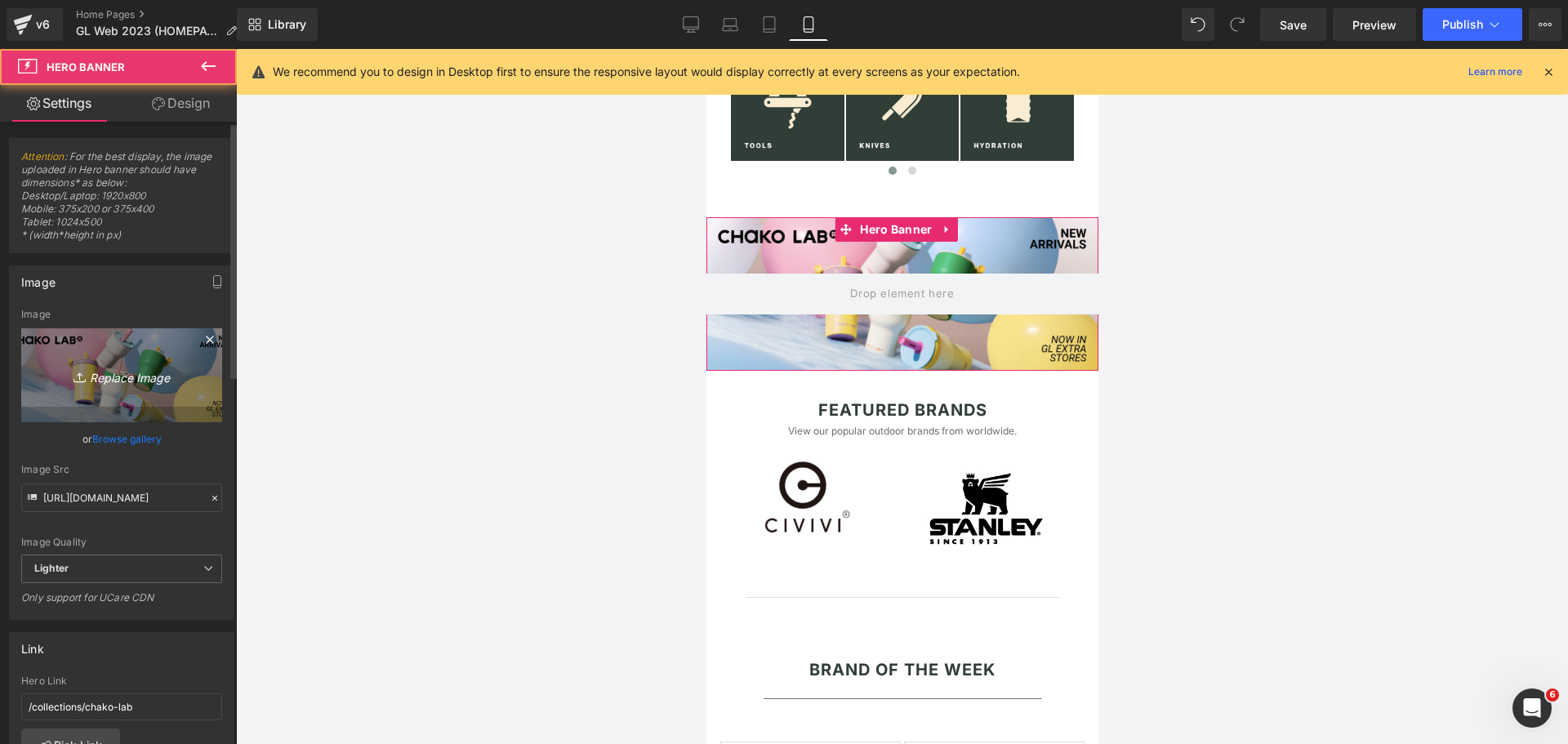
click at [131, 356] on link "Replace Image" at bounding box center [121, 374] width 201 height 94
type input "C:\fakepath\Chakolab web banner (Mobile version).png"
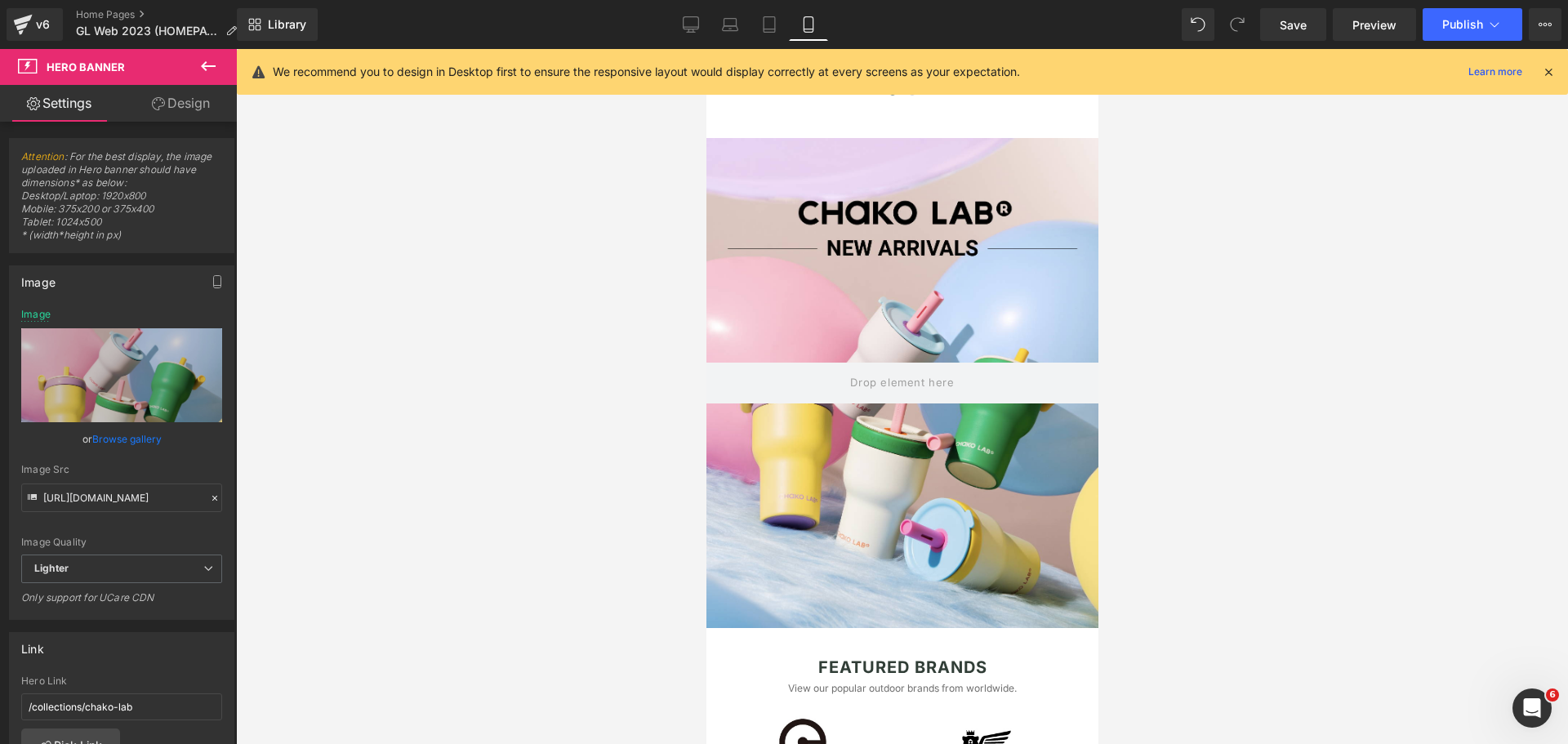
scroll to position [871, 0]
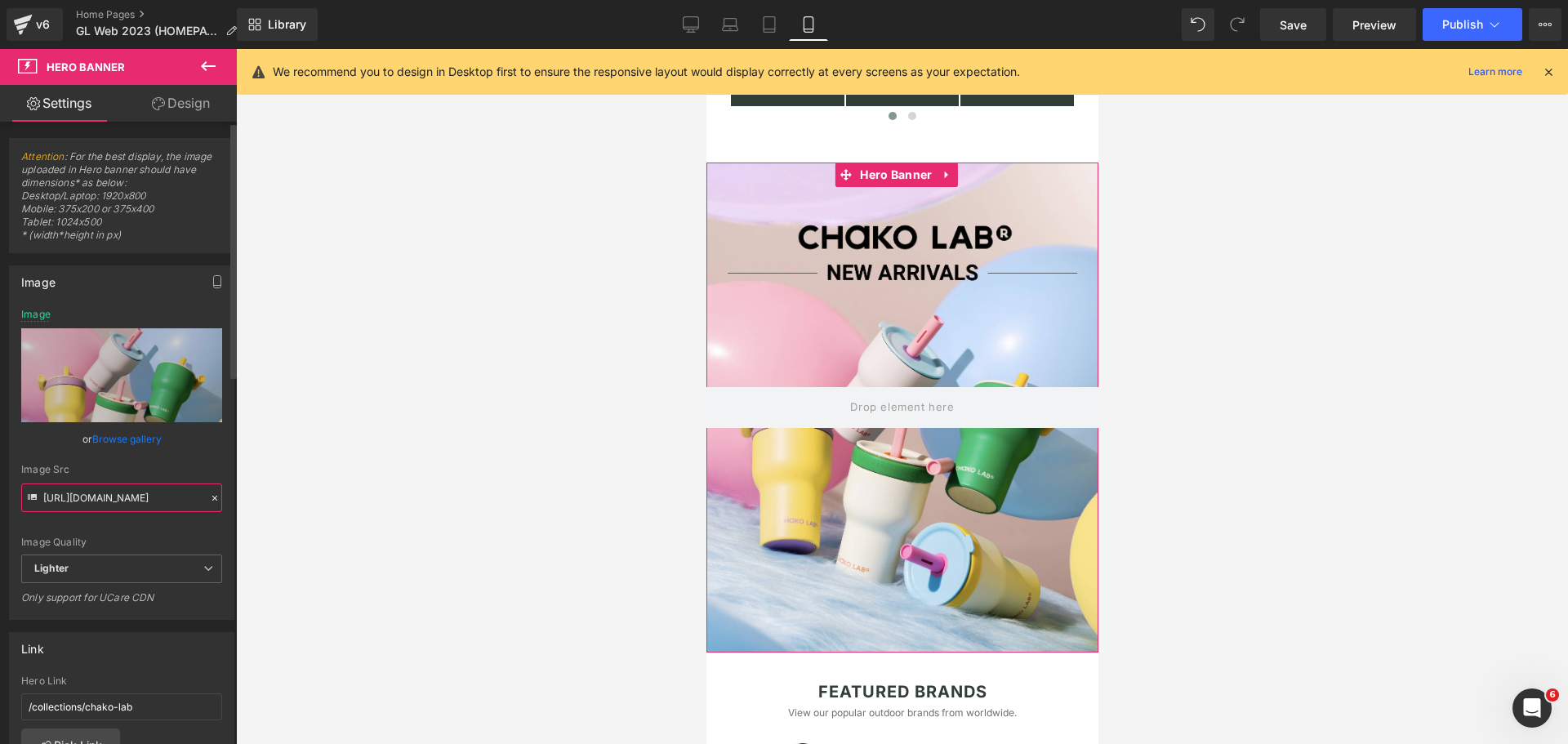
click at [152, 498] on input "[URL][DOMAIN_NAME]" at bounding box center [121, 498] width 201 height 29
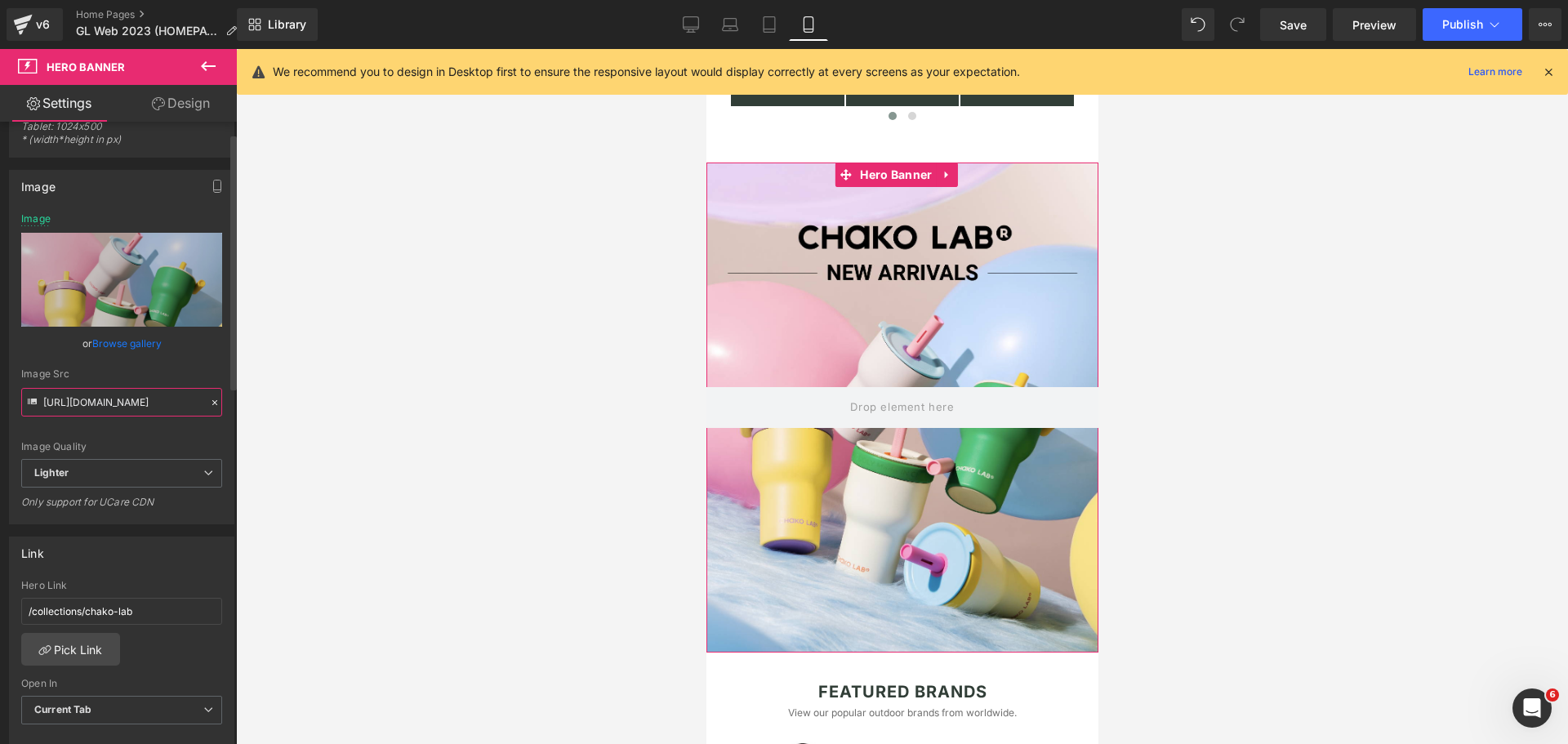
scroll to position [108, 0]
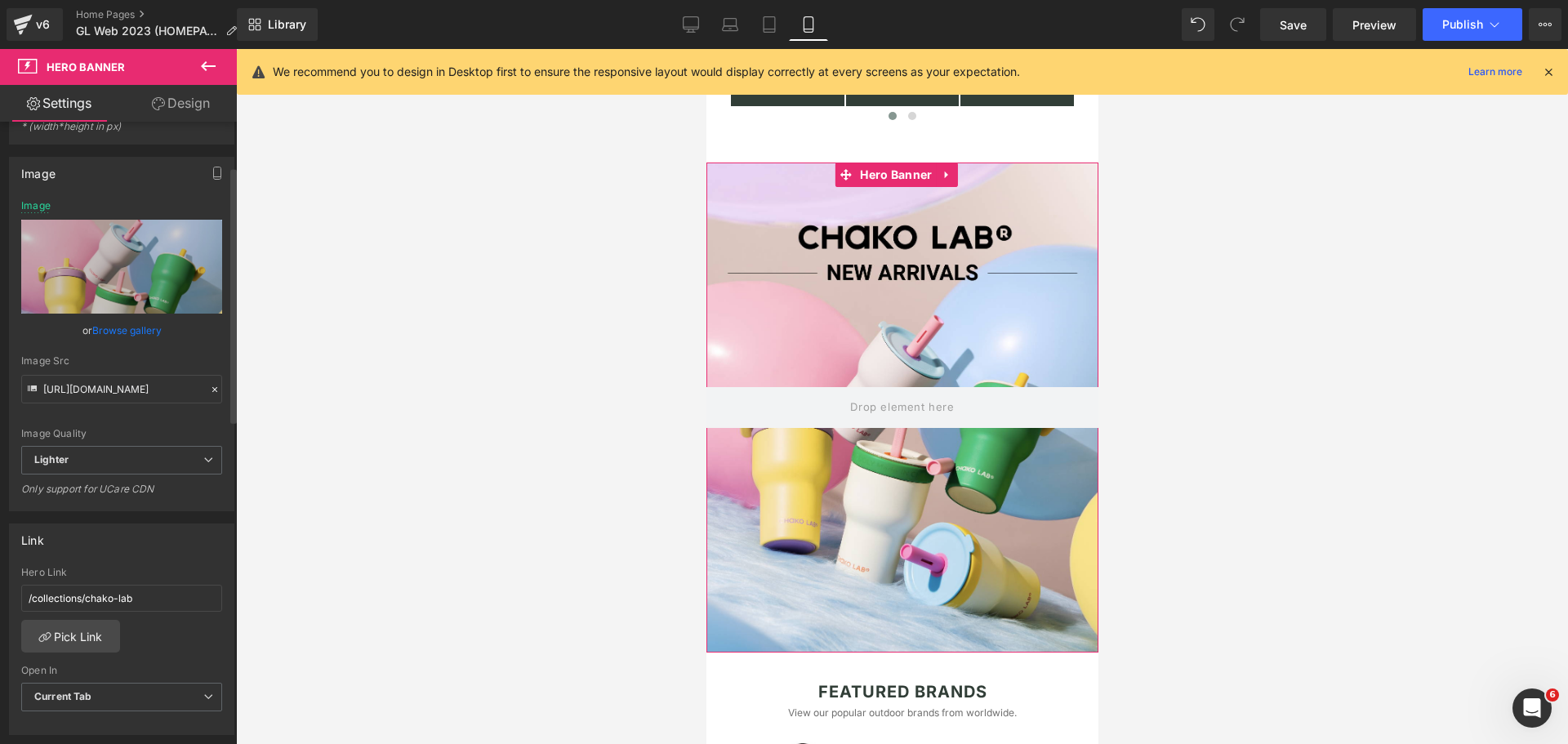
click at [186, 358] on div "Image Src" at bounding box center [121, 362] width 201 height 12
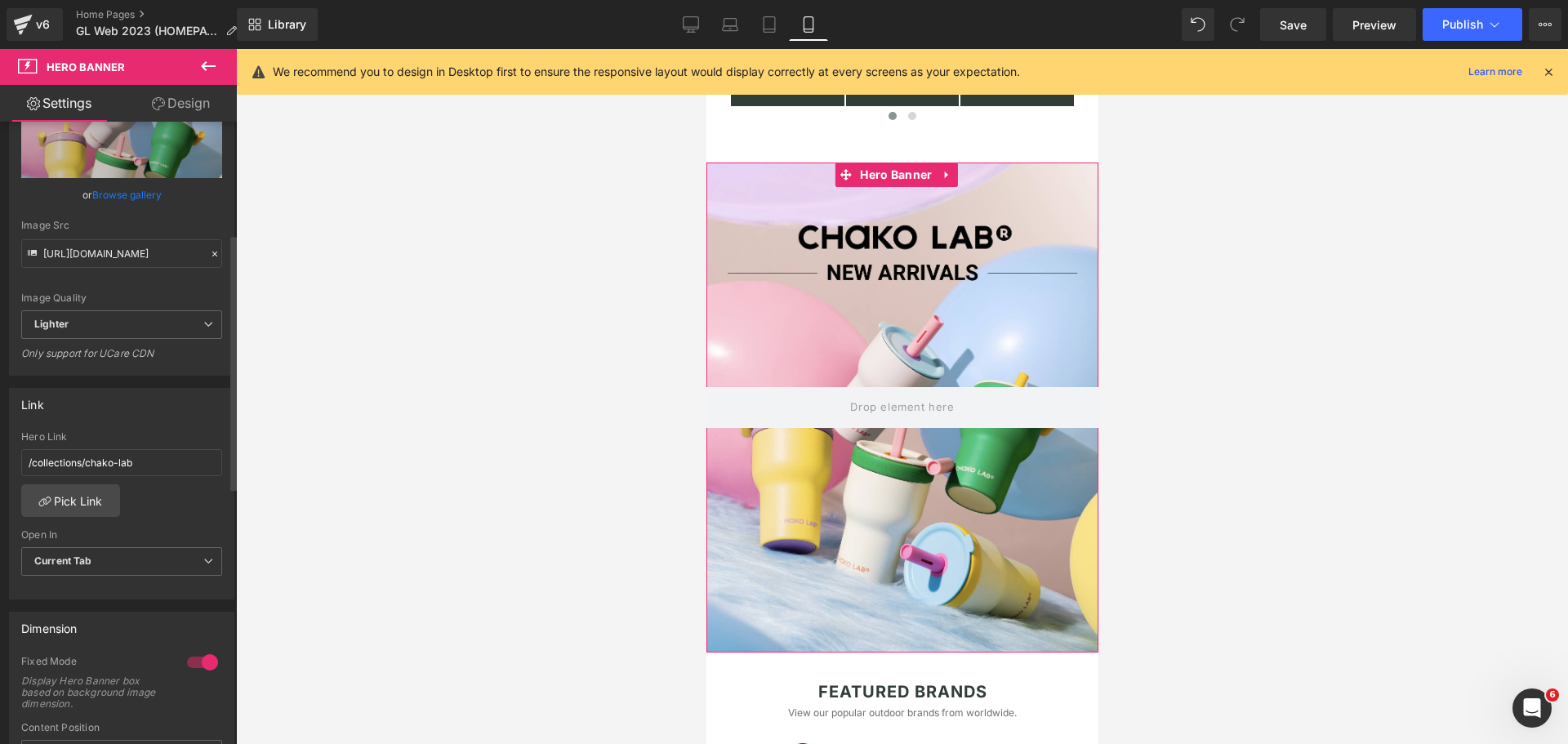
scroll to position [272, 0]
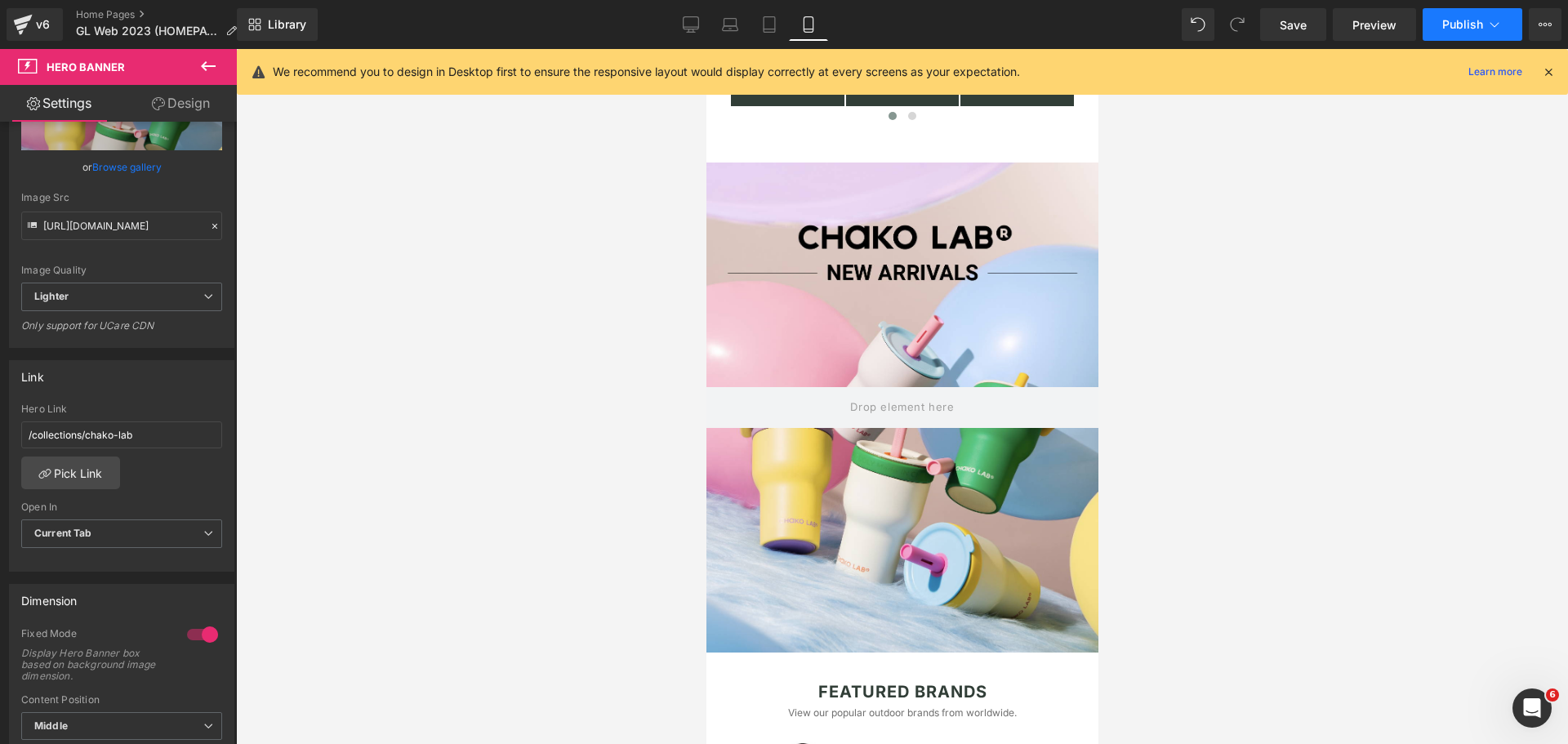
click at [1471, 30] on span "Publish" at bounding box center [1463, 24] width 41 height 13
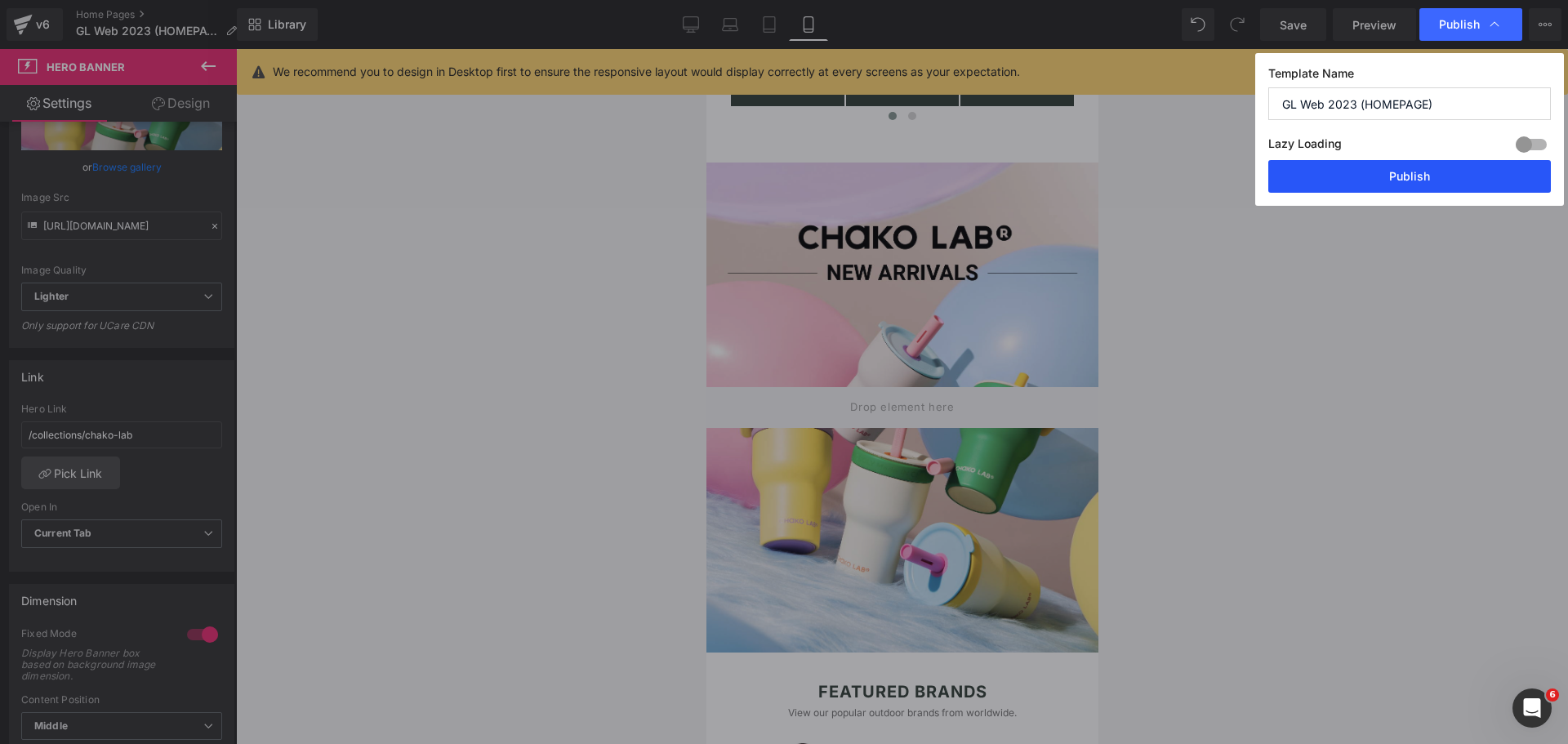
click at [1394, 191] on button "Publish" at bounding box center [1410, 176] width 282 height 33
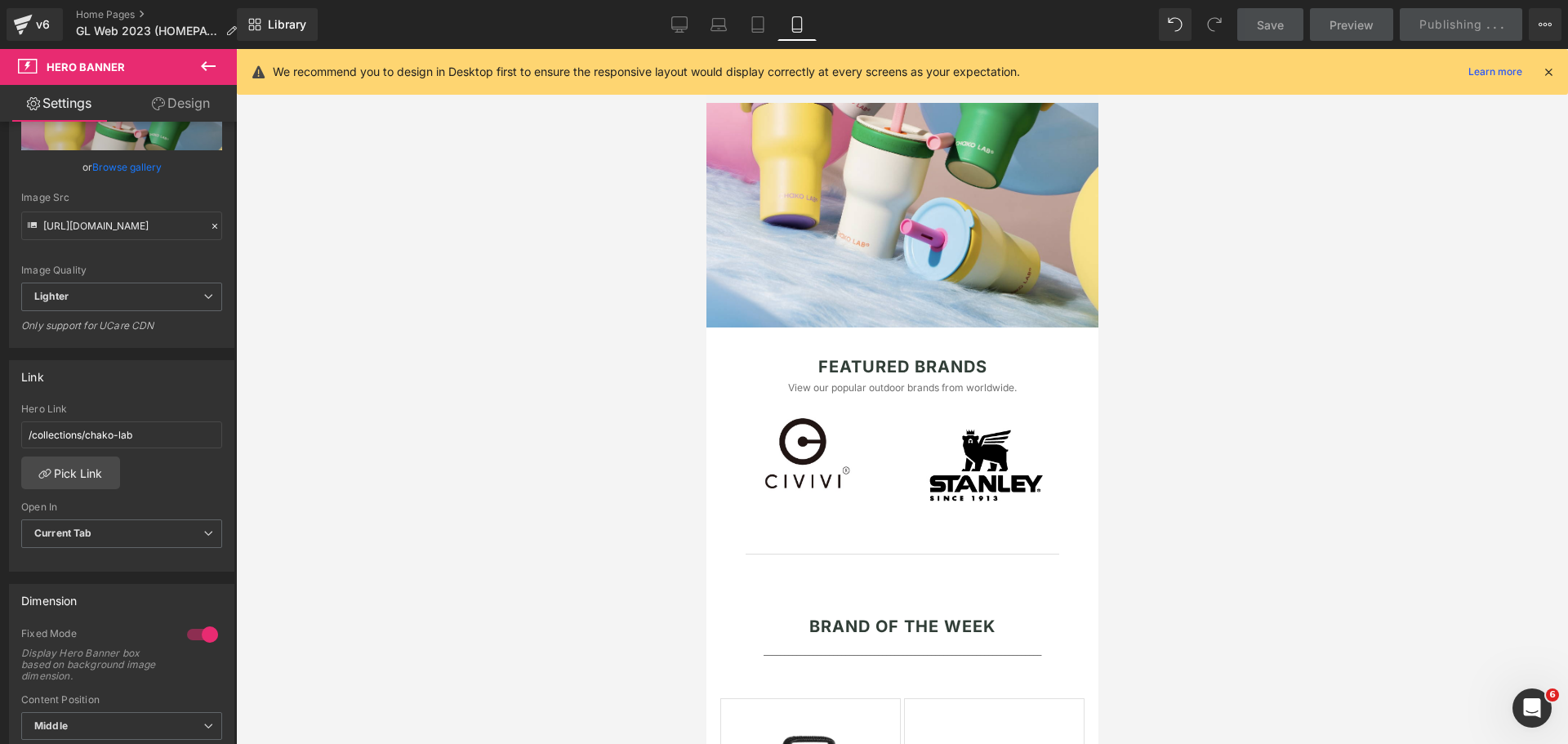
scroll to position [1198, 0]
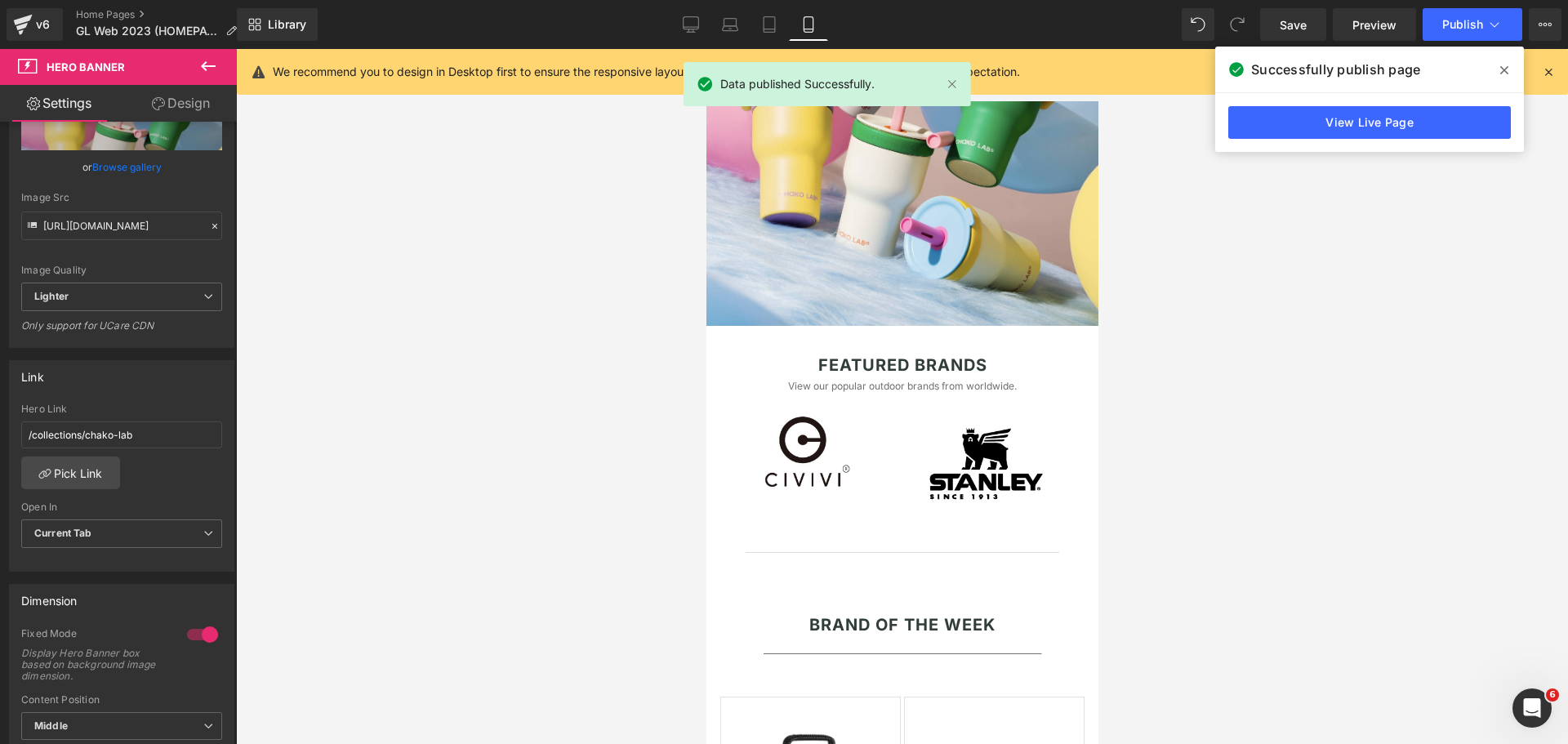
click at [1503, 67] on icon at bounding box center [1504, 70] width 8 height 13
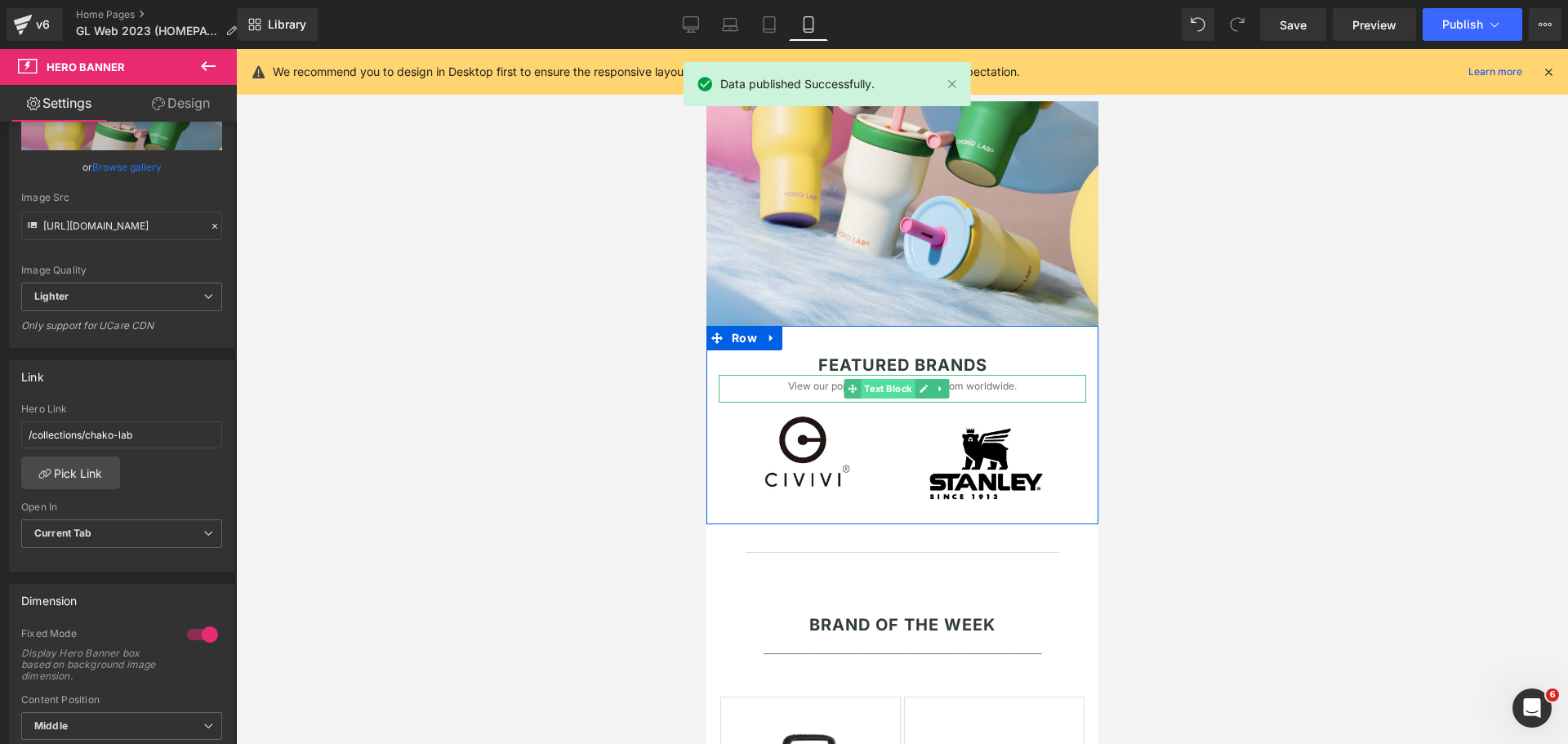
click at [883, 387] on span "Text Block" at bounding box center [887, 388] width 54 height 20
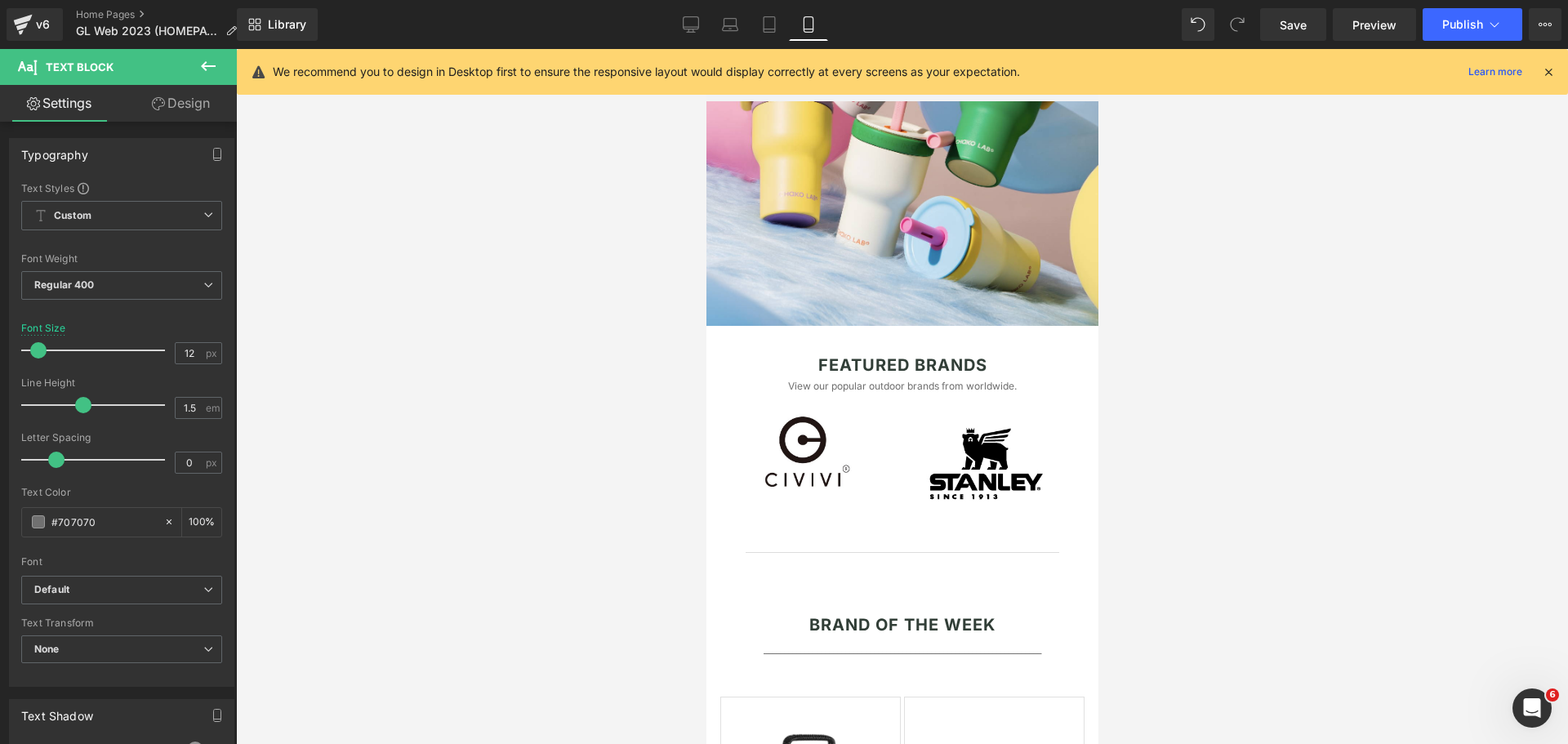
click at [1317, 388] on div at bounding box center [902, 396] width 1333 height 695
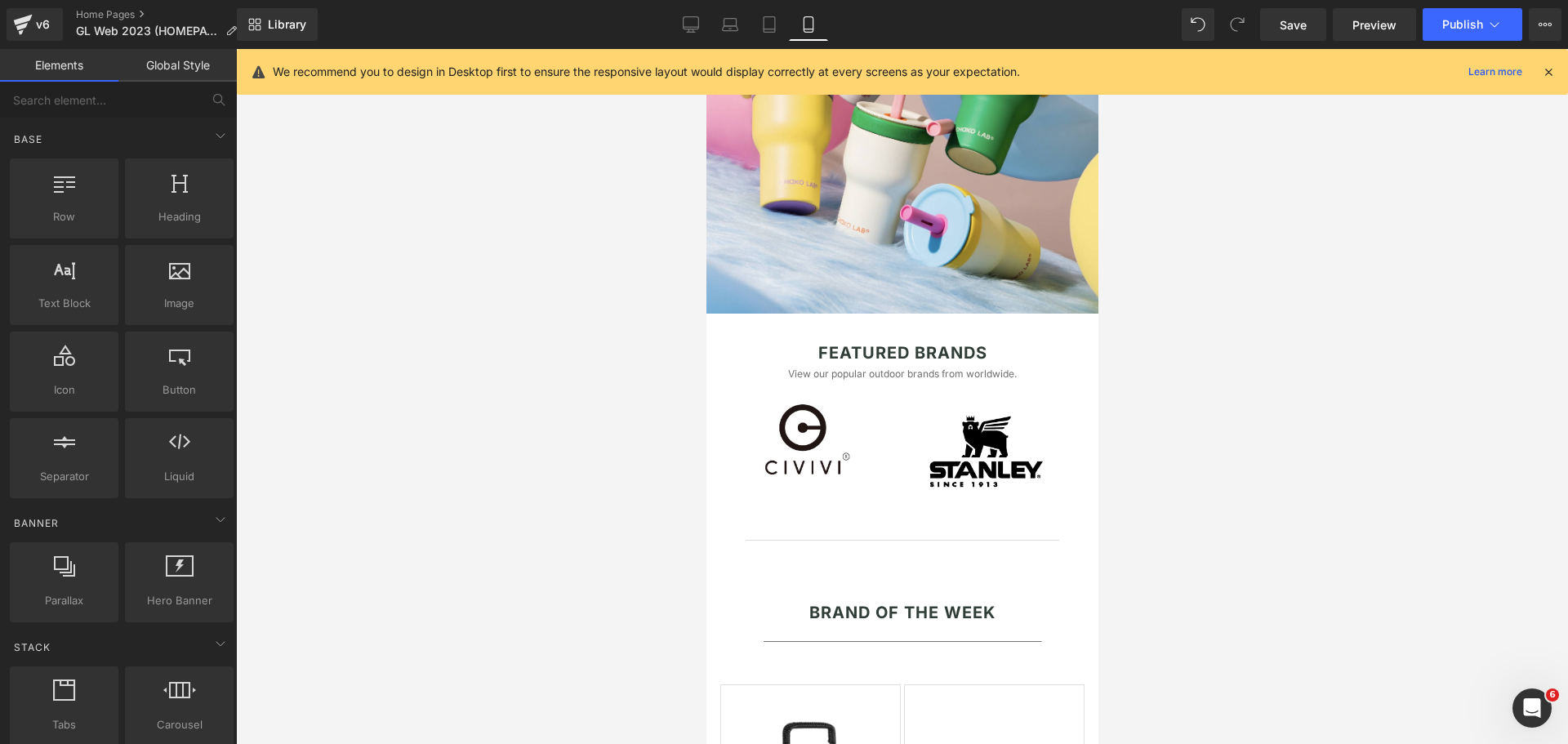
scroll to position [1252, 0]
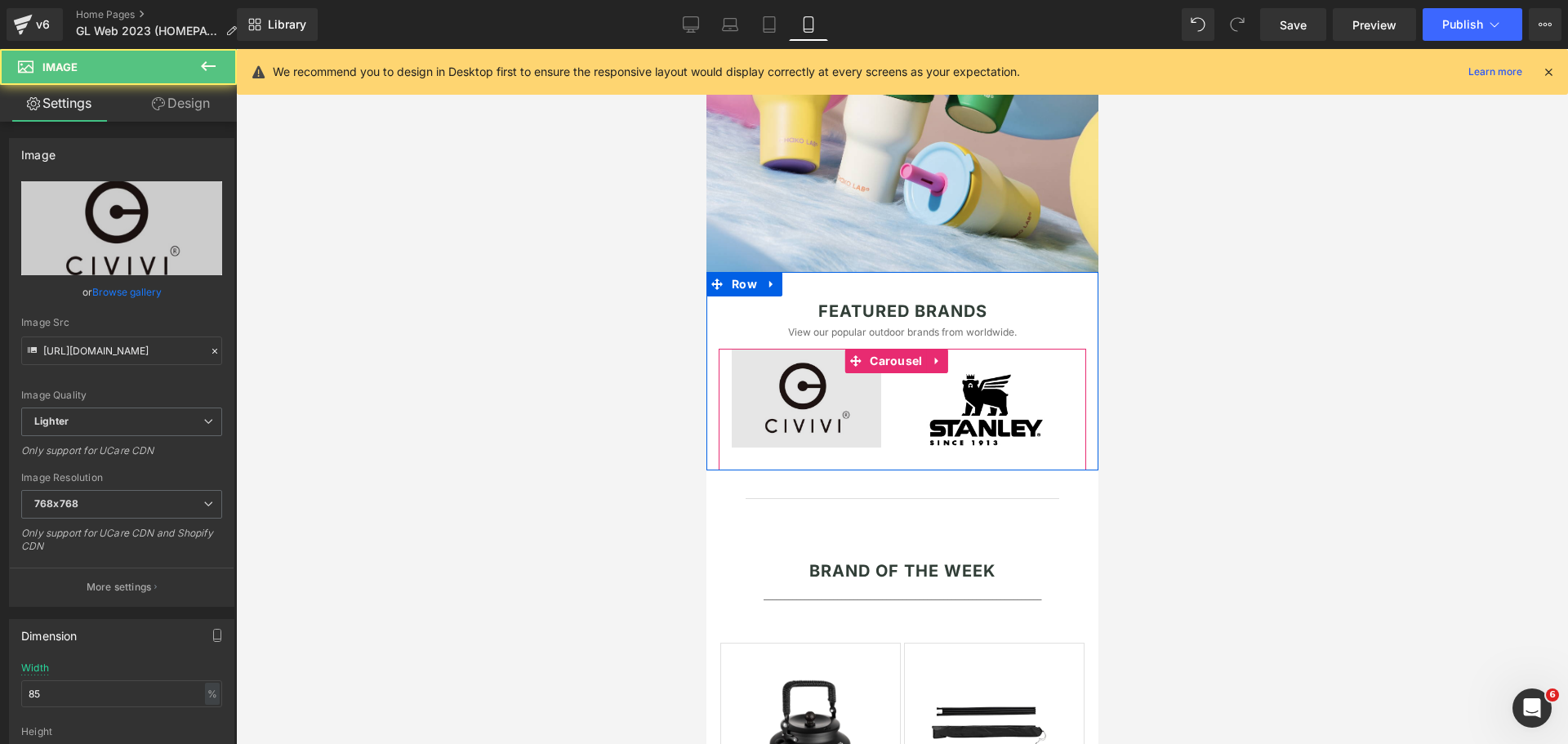
click at [804, 378] on img at bounding box center [806, 398] width 149 height 99
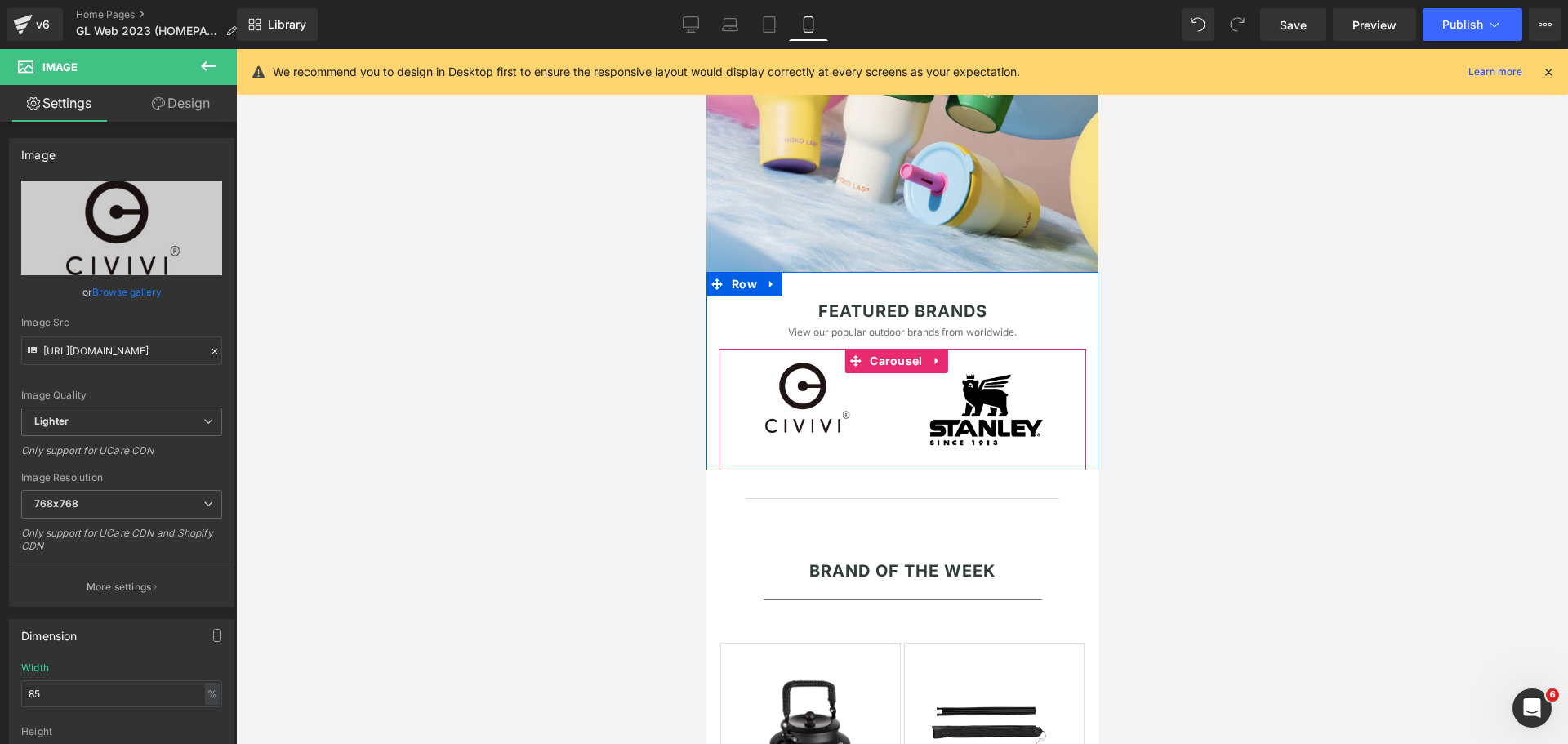
click at [893, 356] on span "Carousel" at bounding box center [895, 361] width 61 height 25
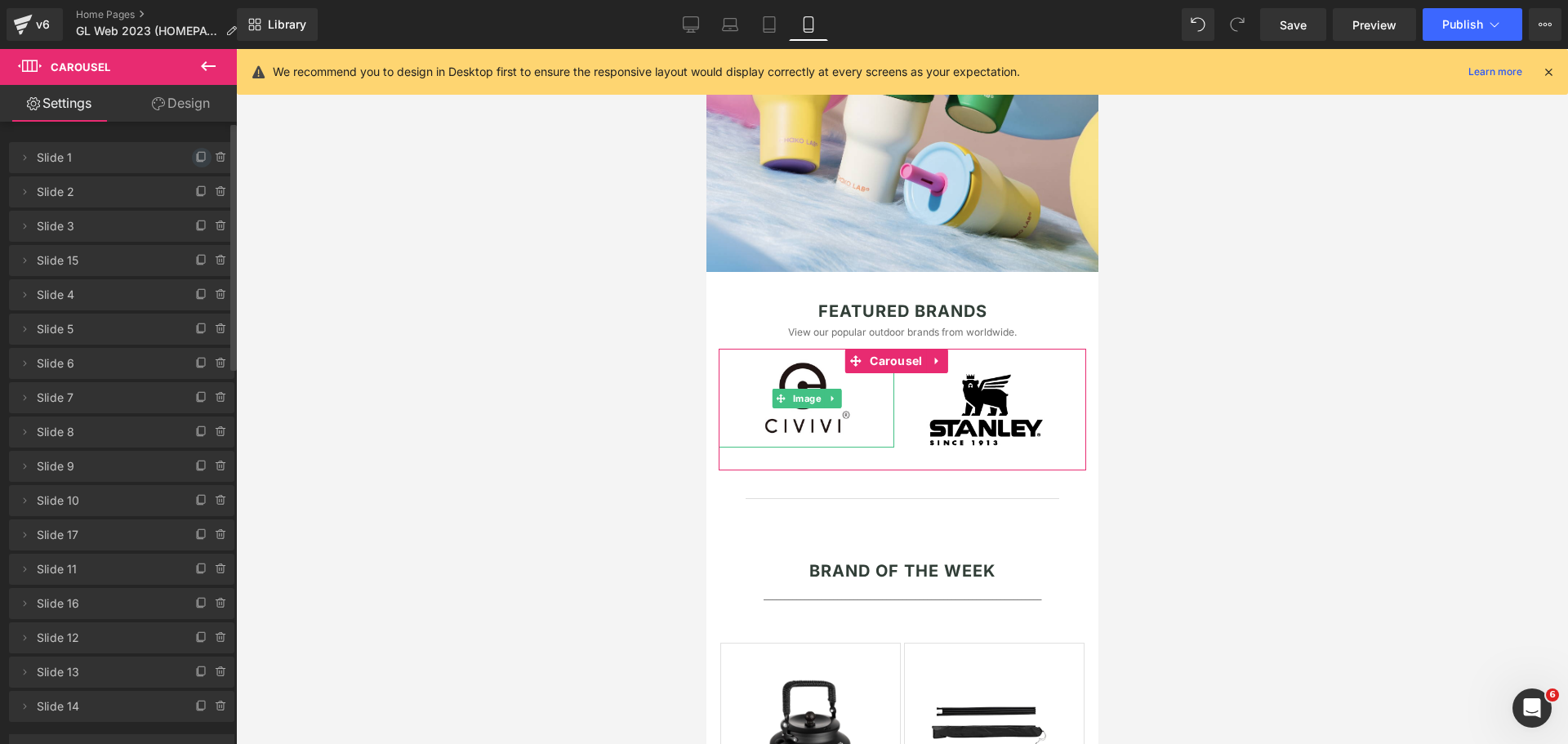
click at [195, 161] on icon at bounding box center [201, 157] width 13 height 13
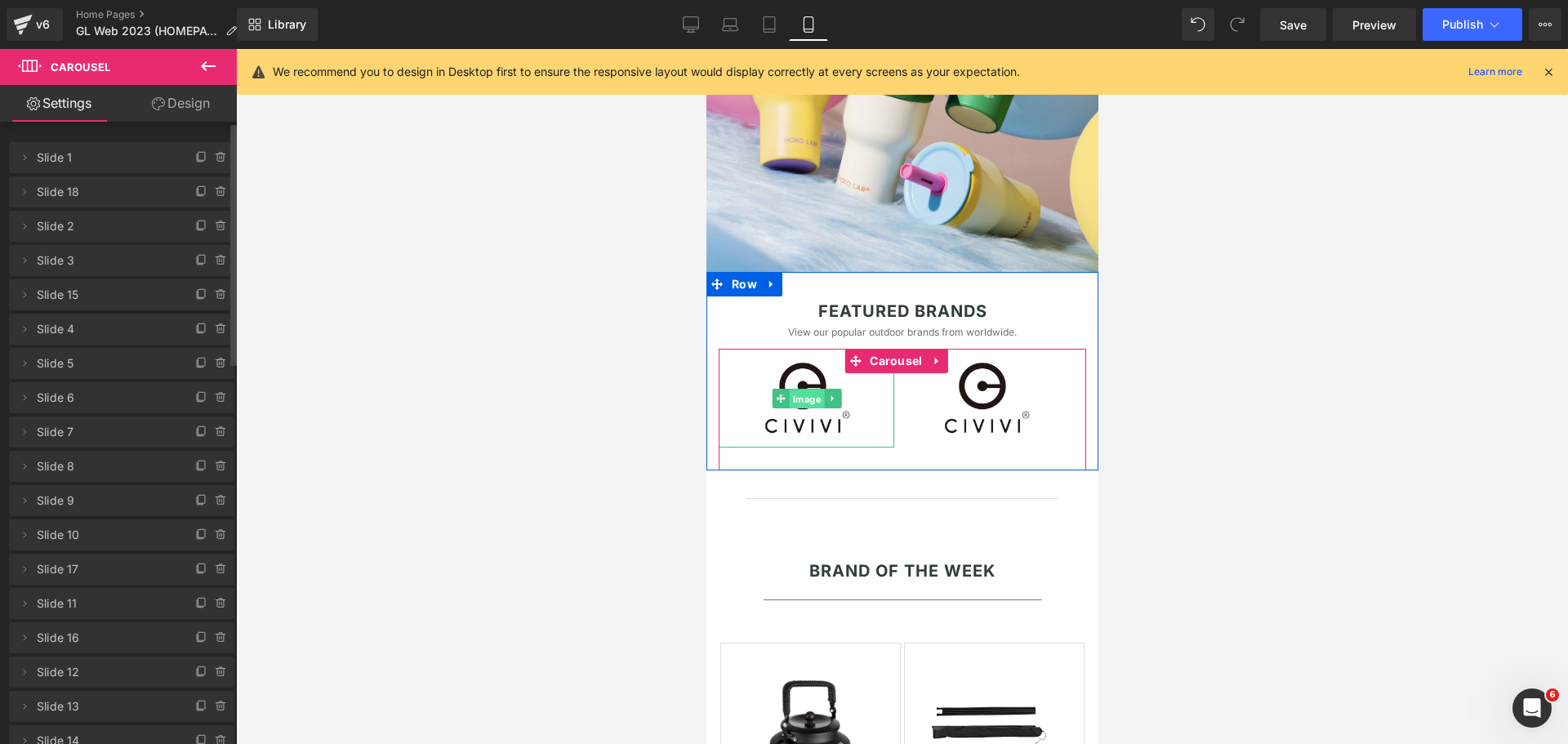
click at [804, 393] on span "Image" at bounding box center [805, 398] width 35 height 20
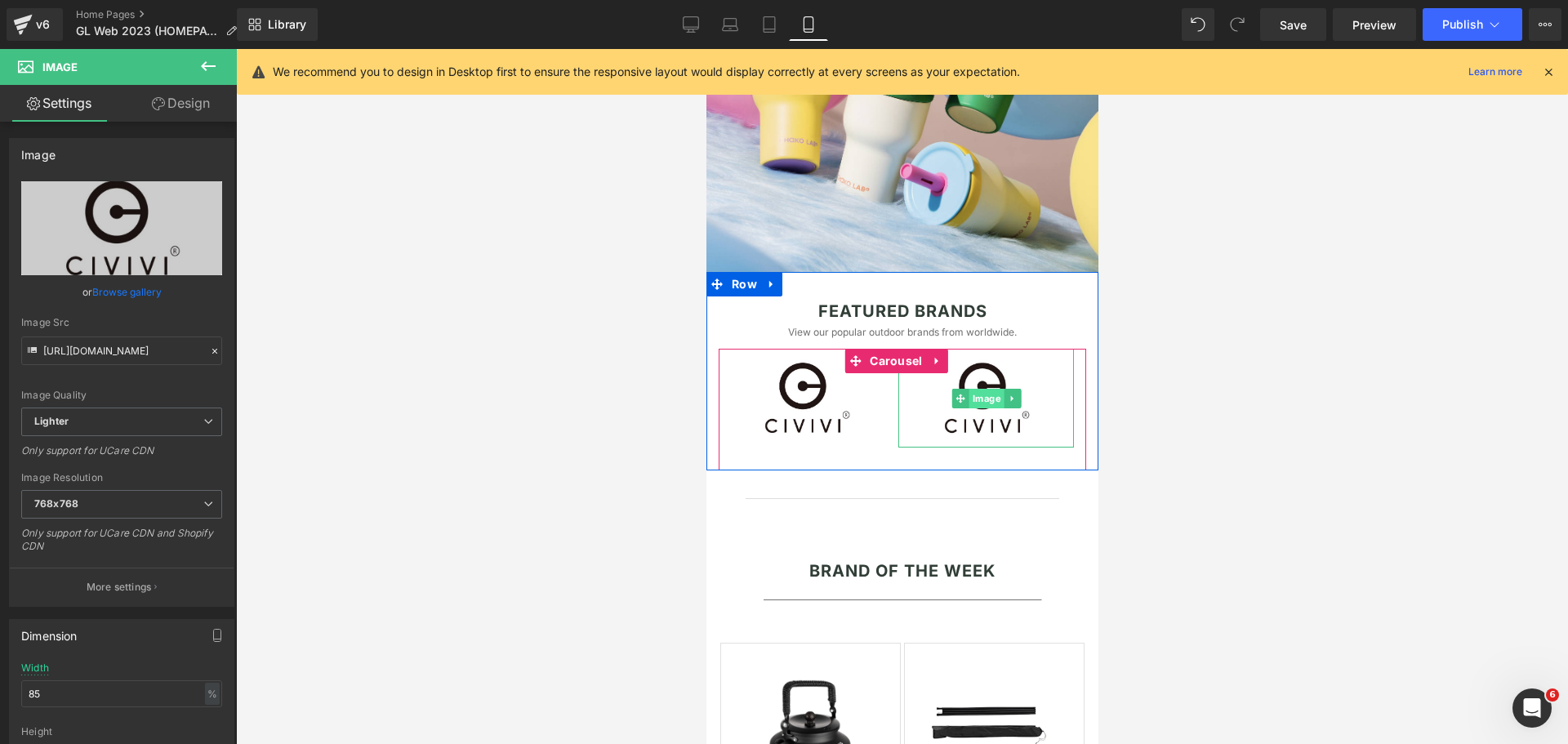
click at [985, 393] on span "Image" at bounding box center [985, 398] width 35 height 20
click at [990, 399] on span "Image" at bounding box center [985, 398] width 35 height 20
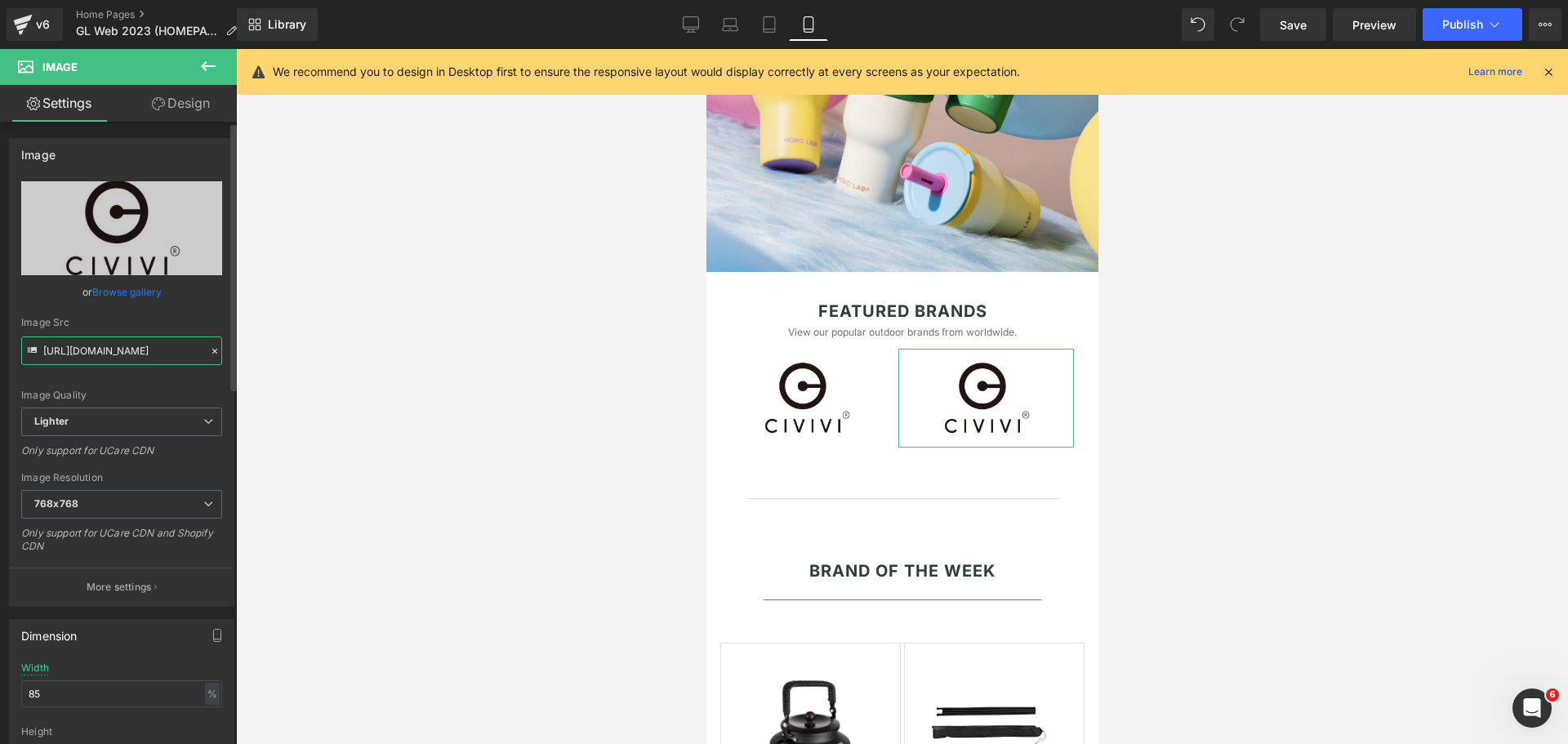
click at [145, 351] on input "[URL][DOMAIN_NAME]" at bounding box center [121, 351] width 201 height 29
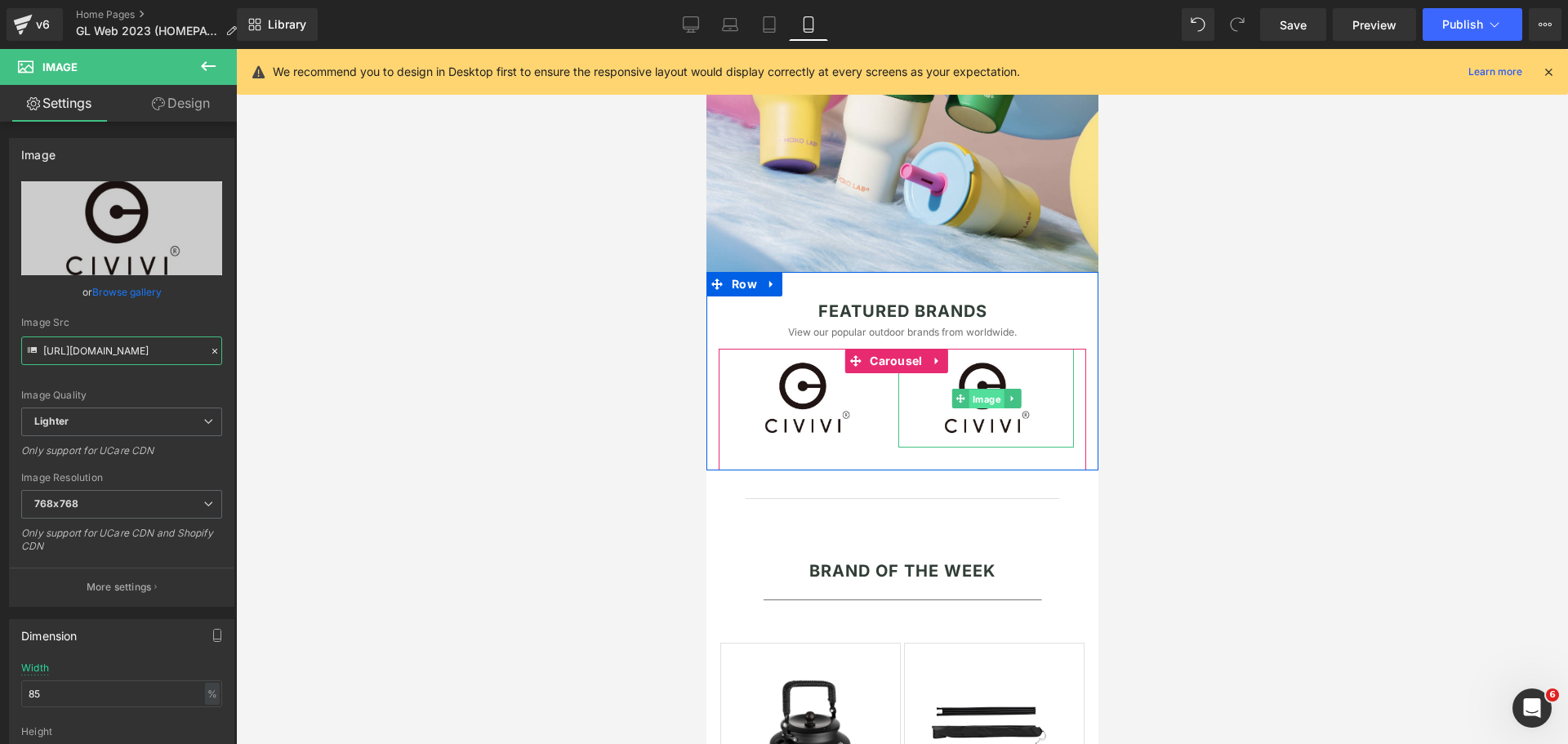
click at [977, 396] on span "Image" at bounding box center [985, 398] width 35 height 20
click at [978, 397] on span "Image" at bounding box center [985, 398] width 35 height 20
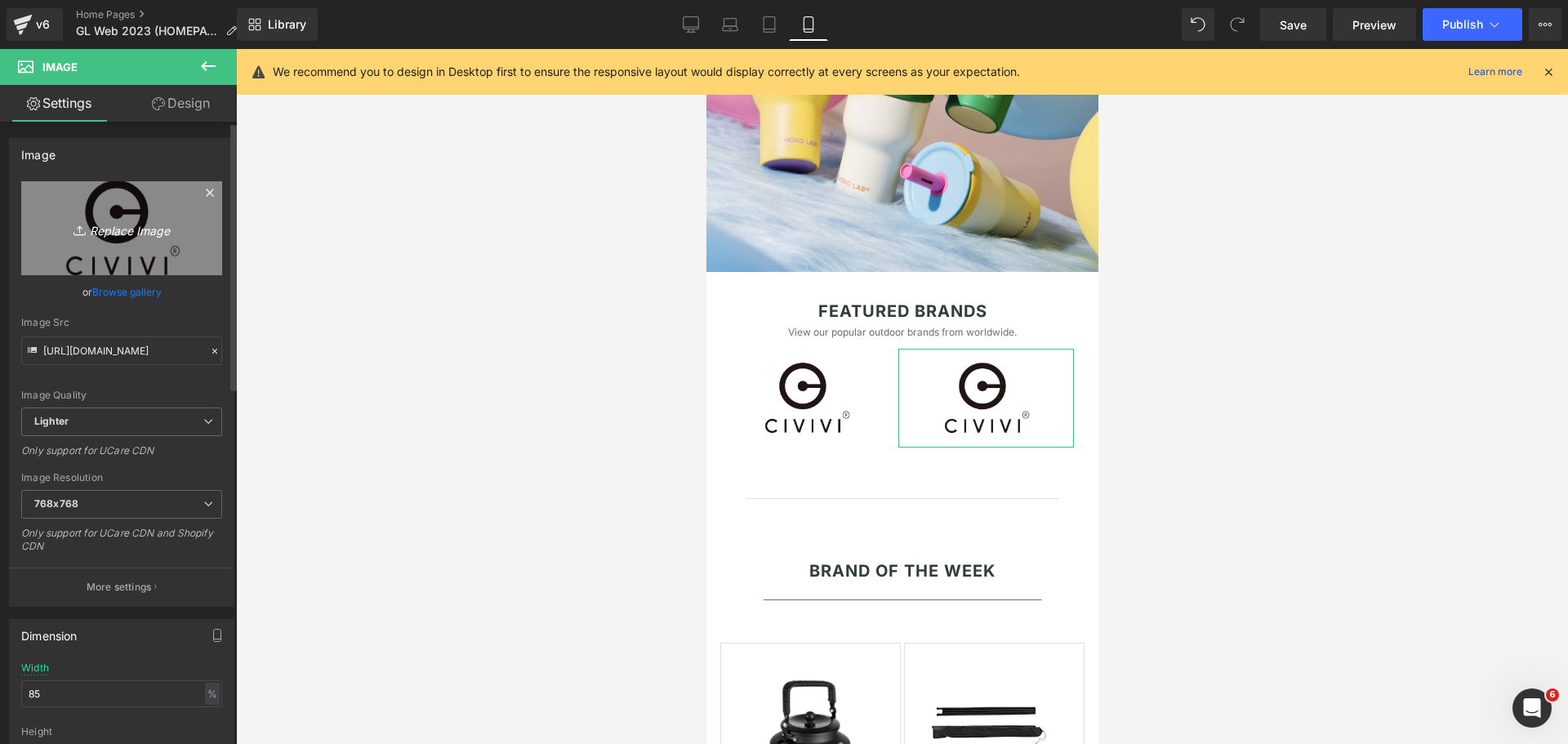
click at [132, 243] on link "Replace Image" at bounding box center [121, 227] width 201 height 94
type input "C:\fakepath\Untitled design (4).png"
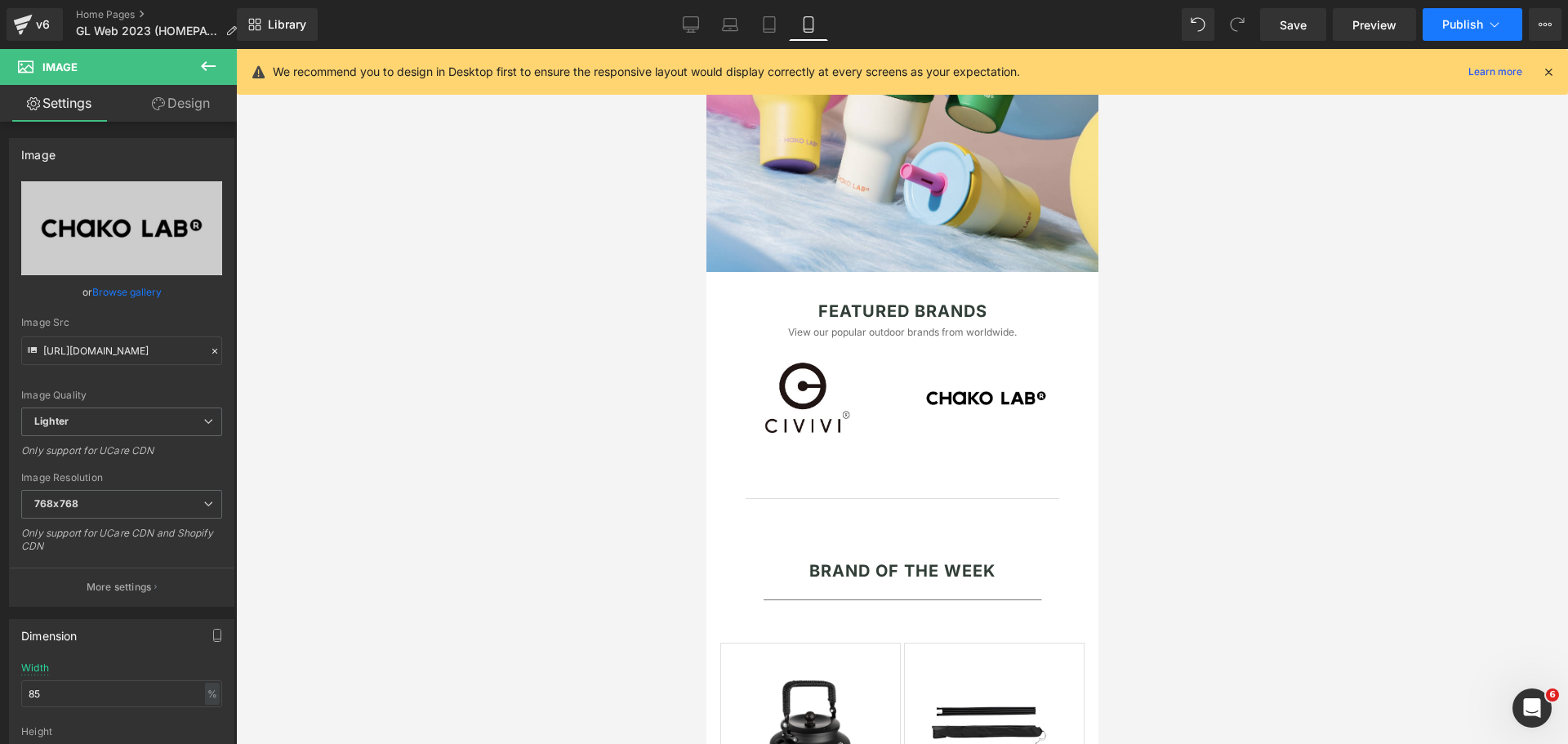
click at [1457, 28] on span "Publish" at bounding box center [1463, 24] width 41 height 13
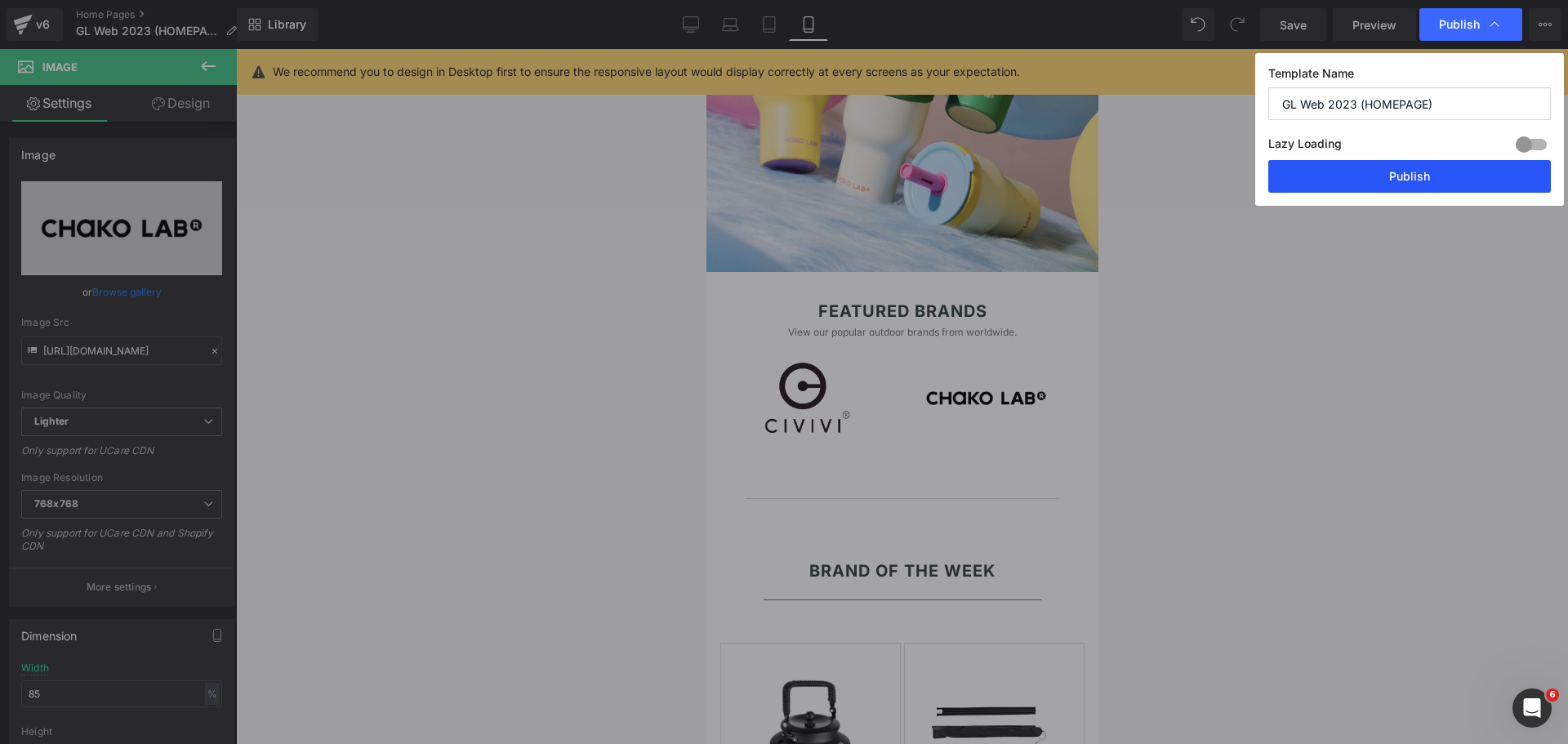
click at [1387, 174] on button "Publish" at bounding box center [1410, 176] width 282 height 33
